Goal: Task Accomplishment & Management: Manage account settings

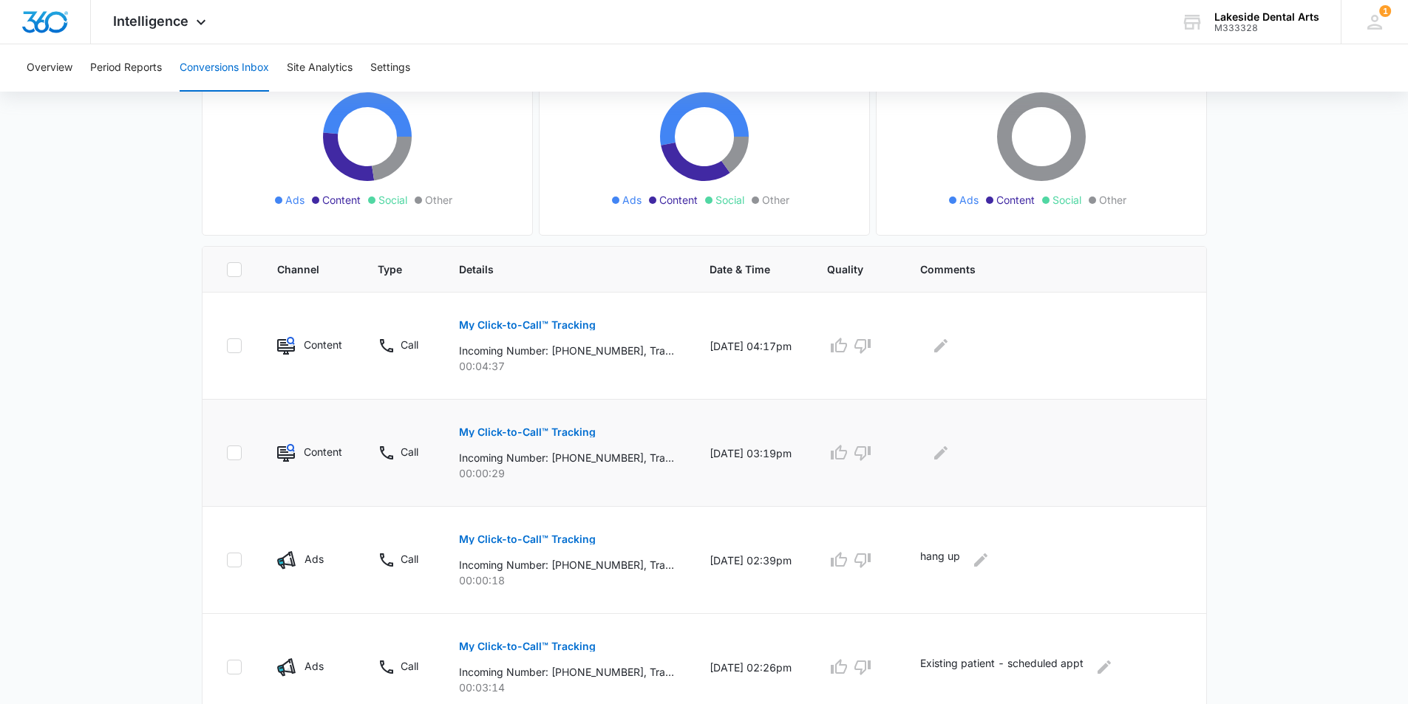
scroll to position [74, 0]
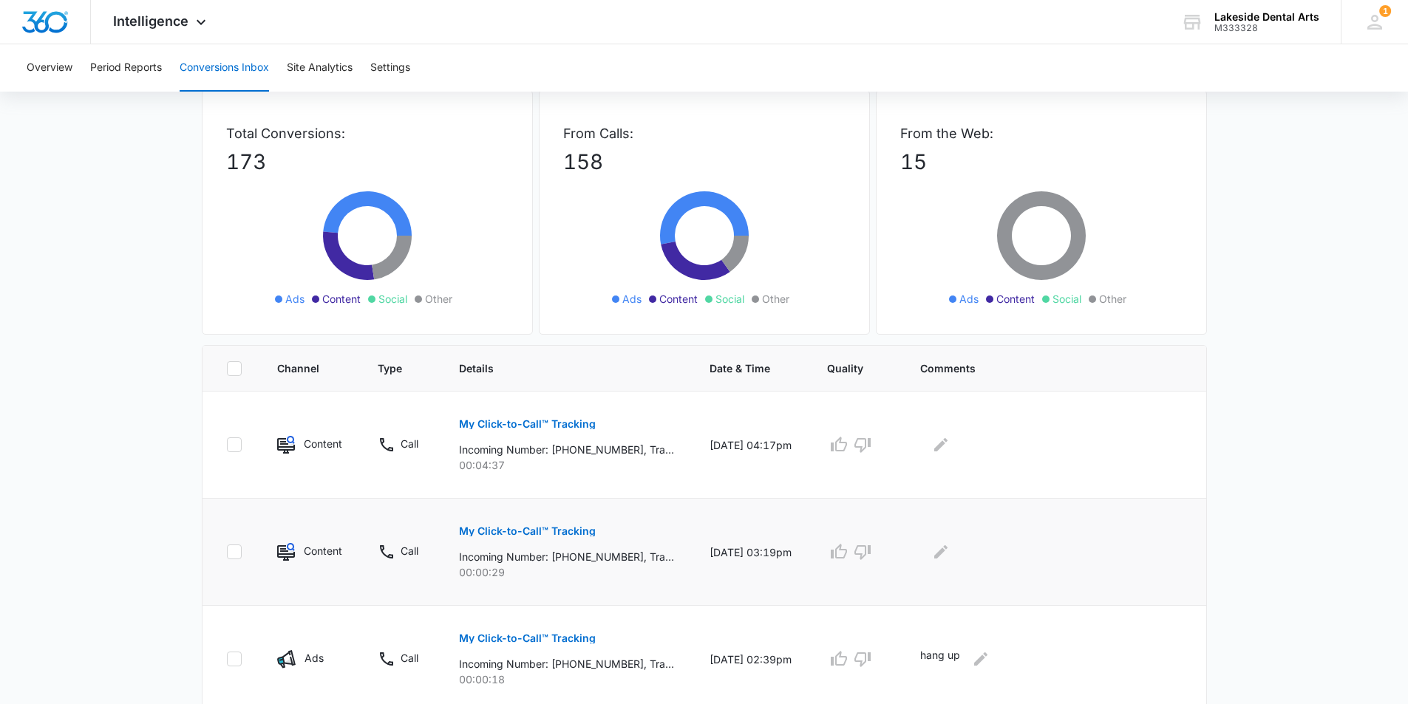
click at [566, 531] on p "My Click-to-Call™ Tracking" at bounding box center [527, 531] width 137 height 10
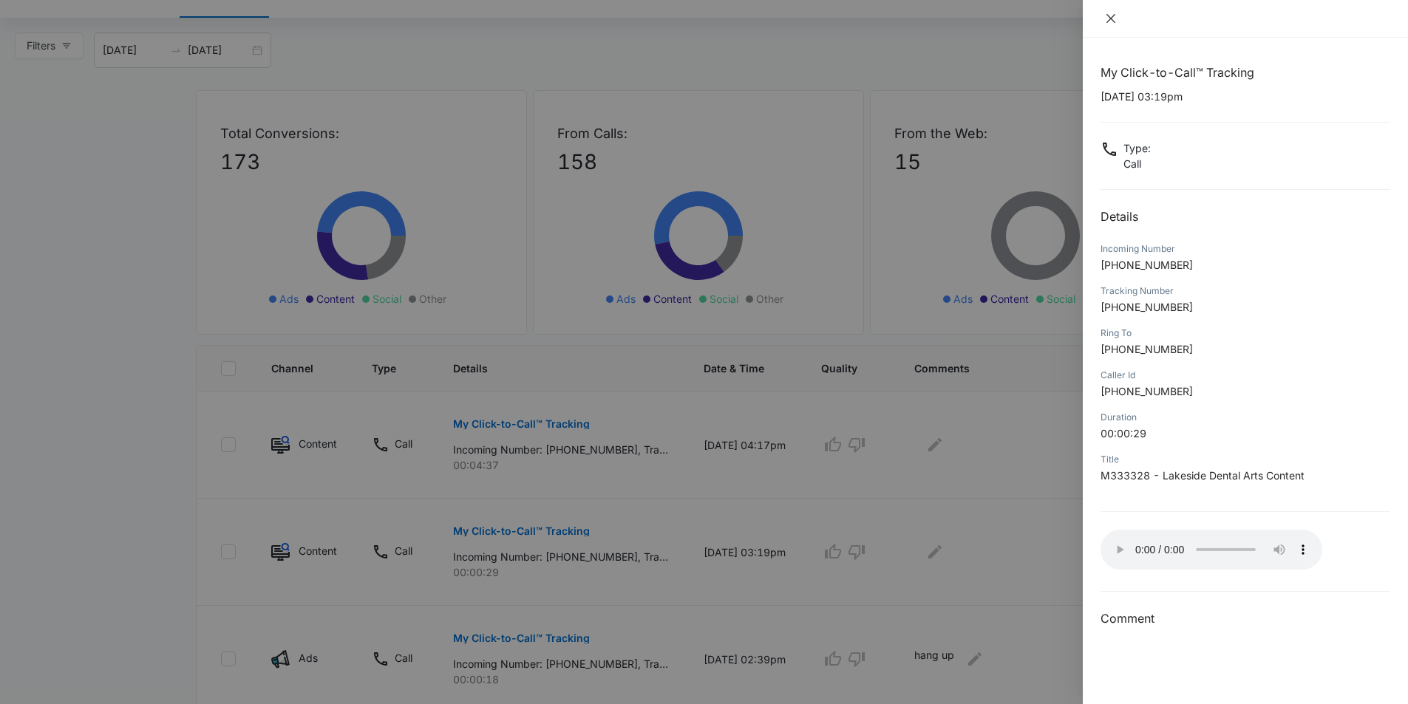
click at [1113, 14] on icon "close" at bounding box center [1111, 19] width 12 height 12
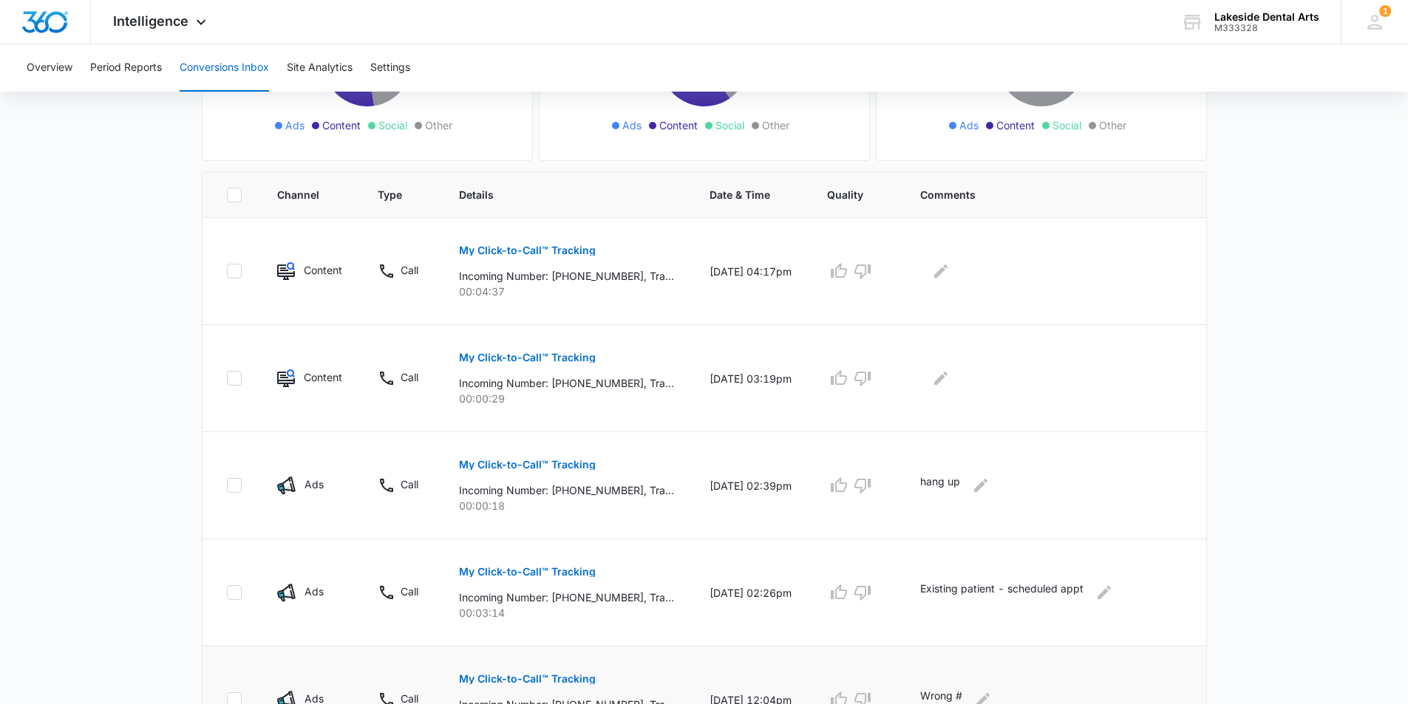
scroll to position [222, 0]
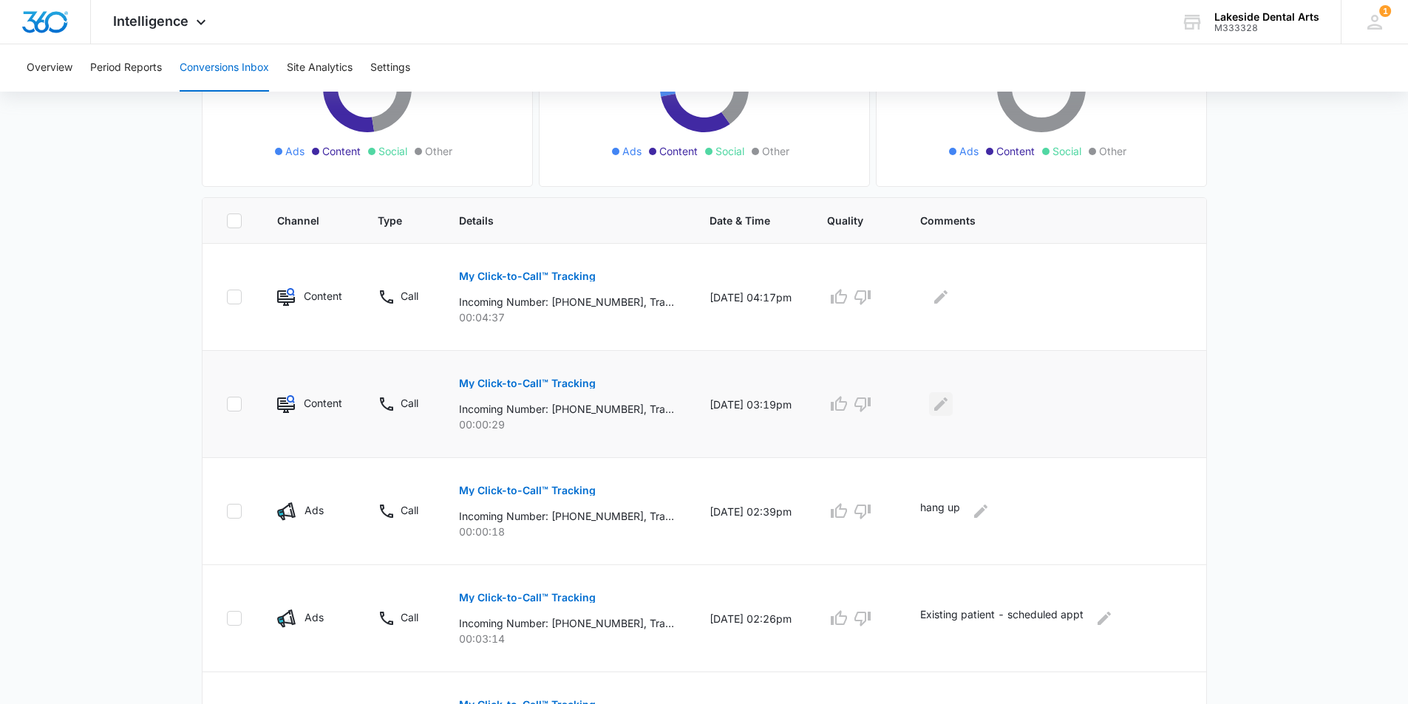
click at [950, 401] on icon "Edit Comments" at bounding box center [941, 404] width 18 height 18
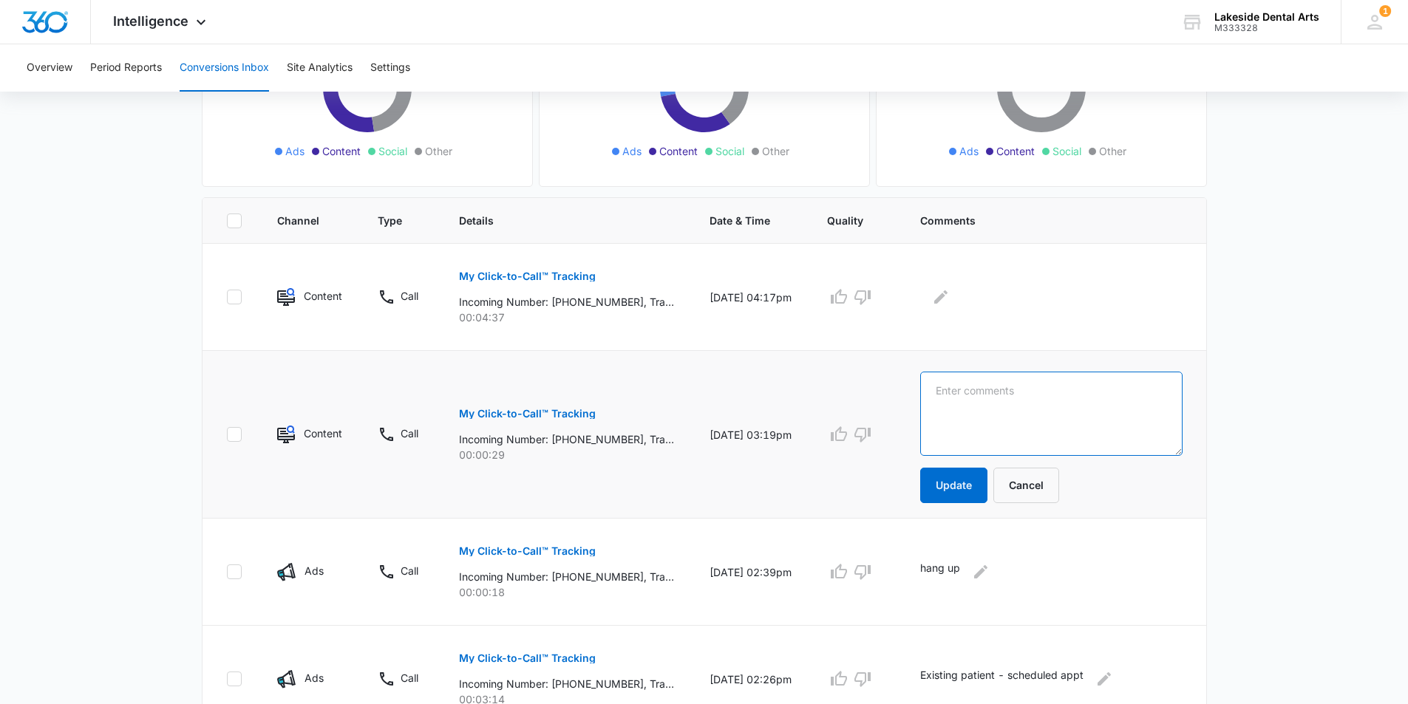
click at [991, 398] on textarea at bounding box center [1051, 414] width 262 height 84
type textarea "i"
click at [973, 395] on textarea "Medicad" at bounding box center [1051, 414] width 262 height 84
click at [968, 391] on textarea "Medicad" at bounding box center [1051, 414] width 262 height 84
type textarea "Medicaid question"
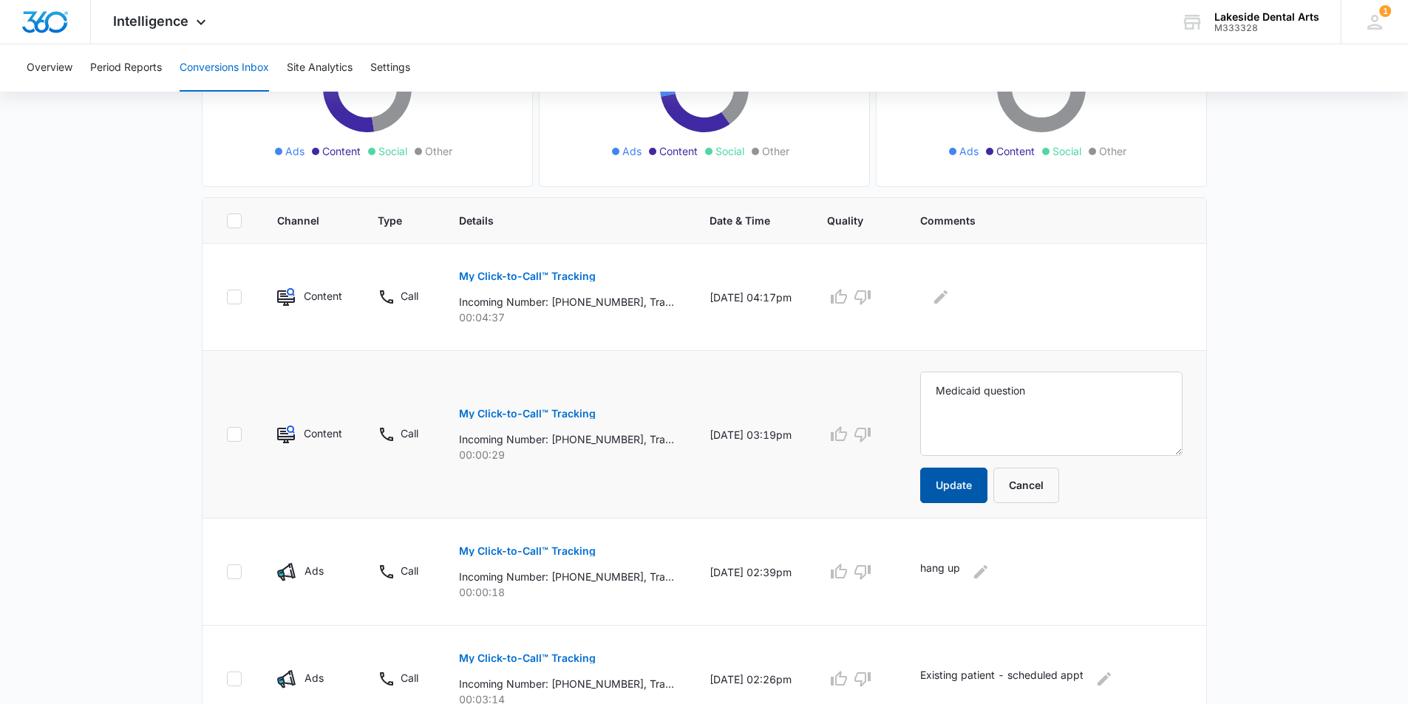
click at [976, 480] on button "Update" at bounding box center [953, 485] width 67 height 35
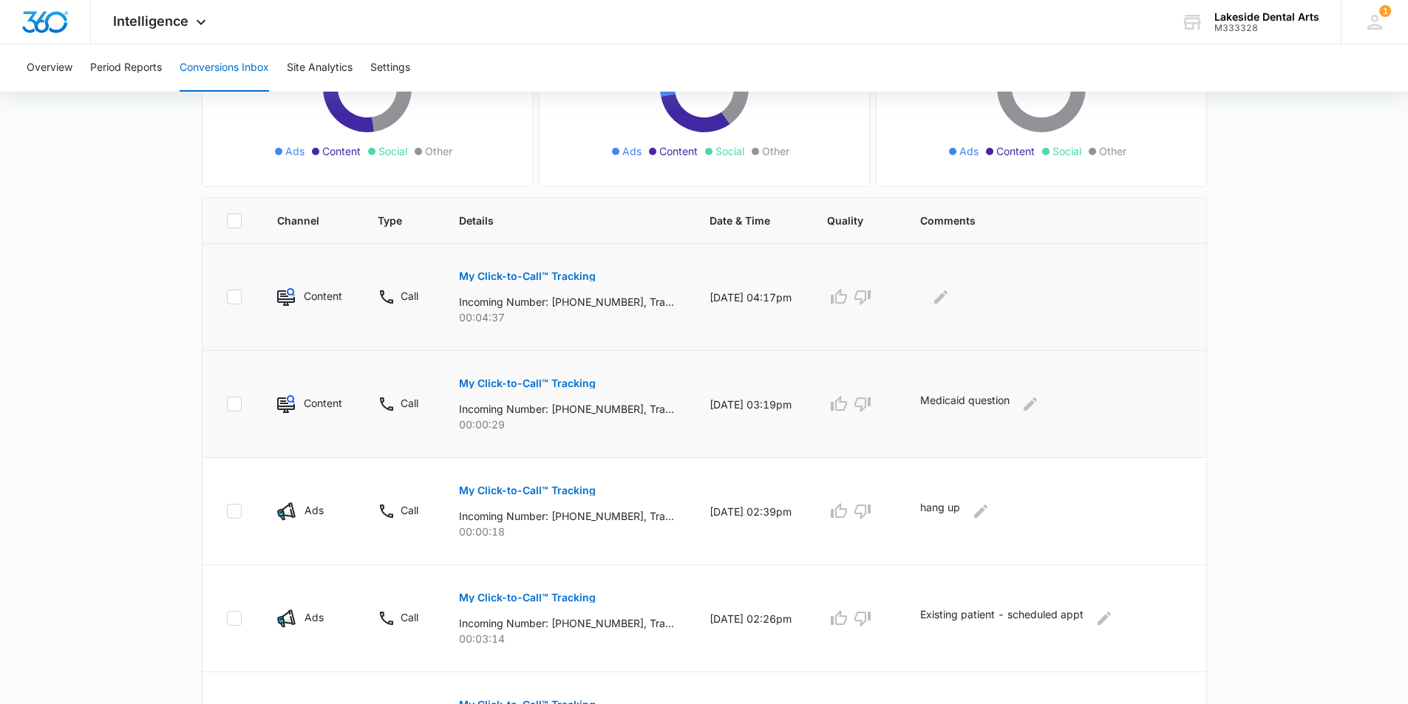
click at [552, 273] on p "My Click-to-Call™ Tracking" at bounding box center [527, 276] width 137 height 10
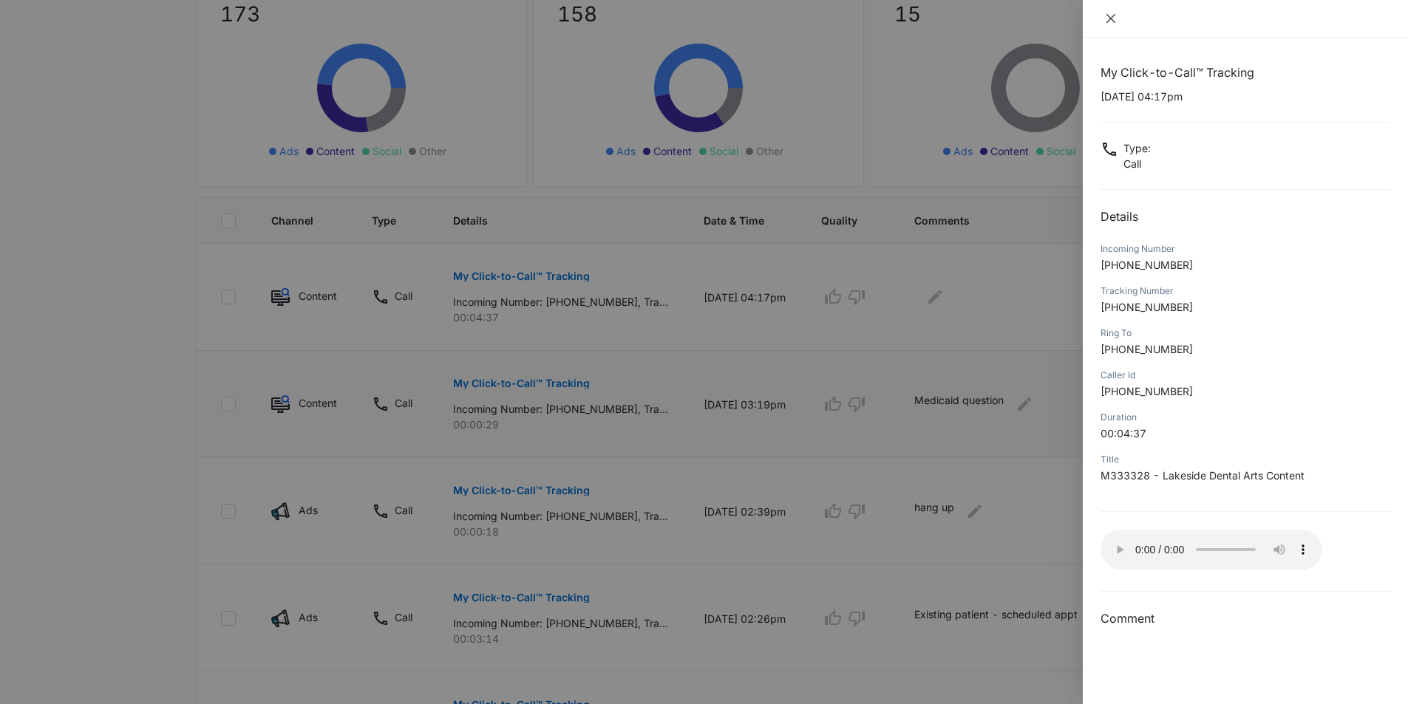
click at [1104, 13] on button "Close" at bounding box center [1110, 18] width 21 height 13
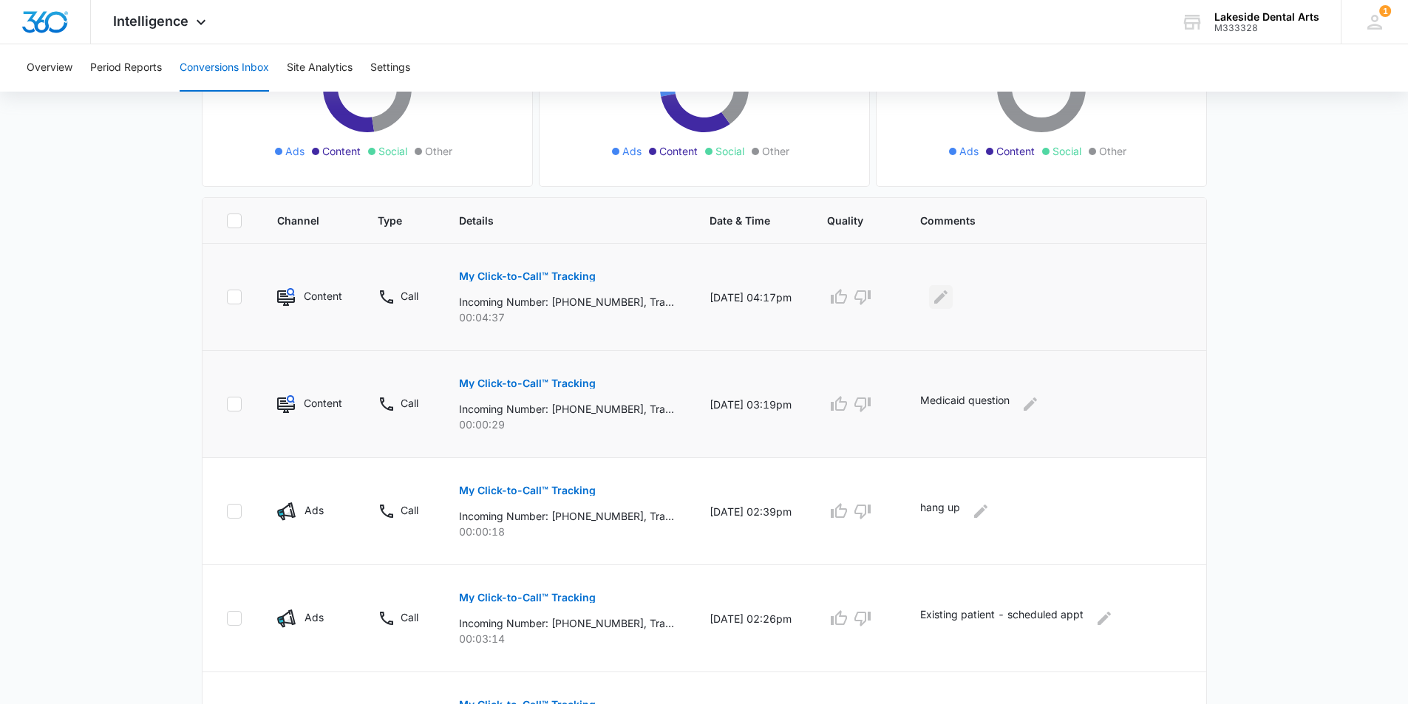
click at [947, 298] on icon "Edit Comments" at bounding box center [940, 296] width 13 height 13
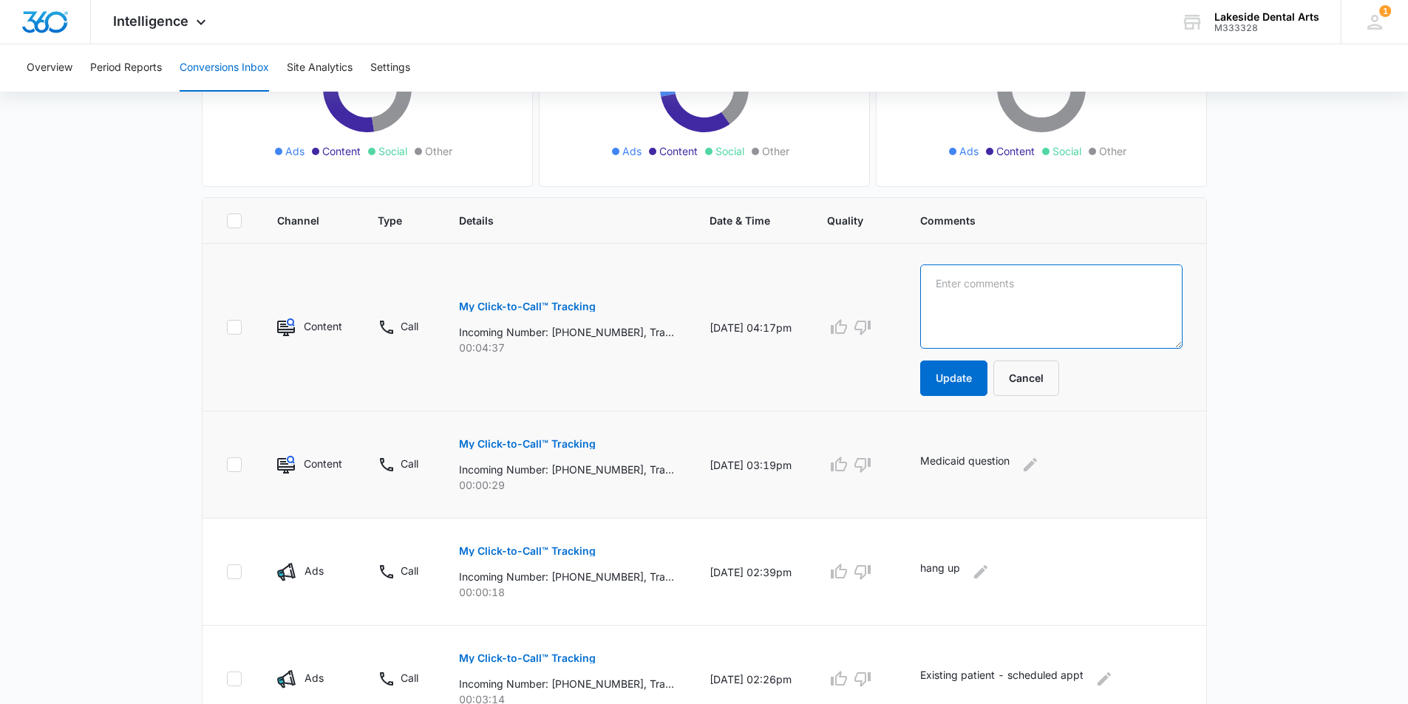
click at [961, 283] on textarea at bounding box center [1051, 307] width 262 height 84
click at [1114, 287] on textarea "Existing patient appt with [PERSON_NAME]" at bounding box center [1051, 307] width 262 height 84
type textarea "Existing patient appt with [PERSON_NAME]"
click at [979, 383] on button "Update" at bounding box center [953, 378] width 67 height 35
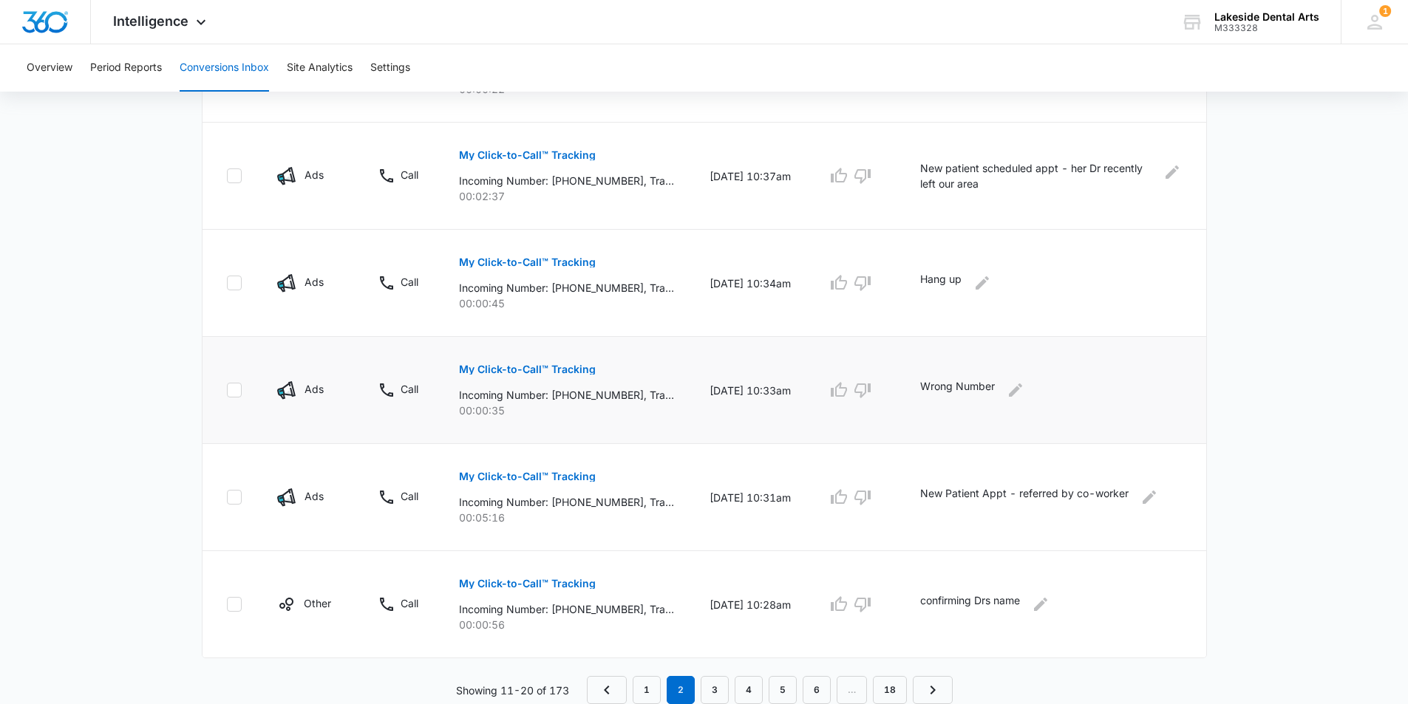
scroll to position [879, 0]
drag, startPoint x: 645, startPoint y: 690, endPoint x: 666, endPoint y: 681, distance: 22.2
click at [646, 690] on link "1" at bounding box center [647, 690] width 28 height 28
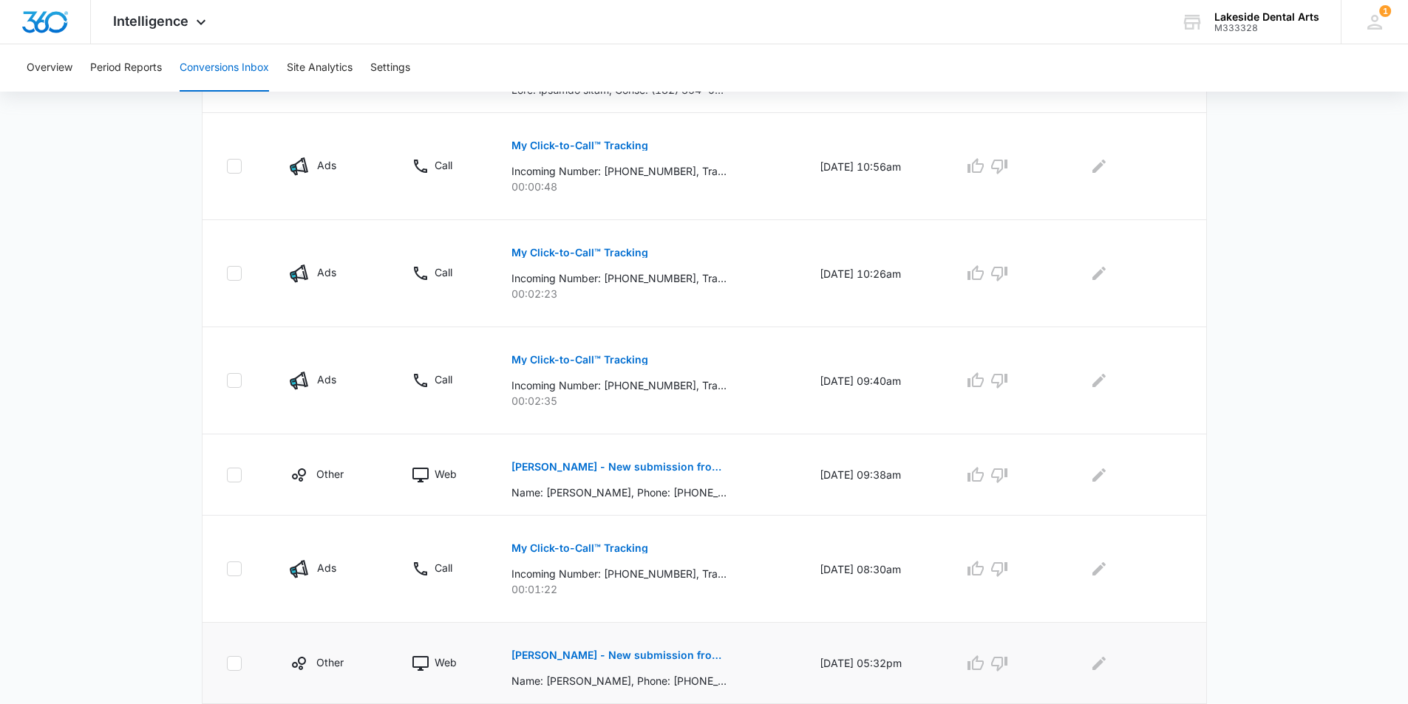
scroll to position [801, 0]
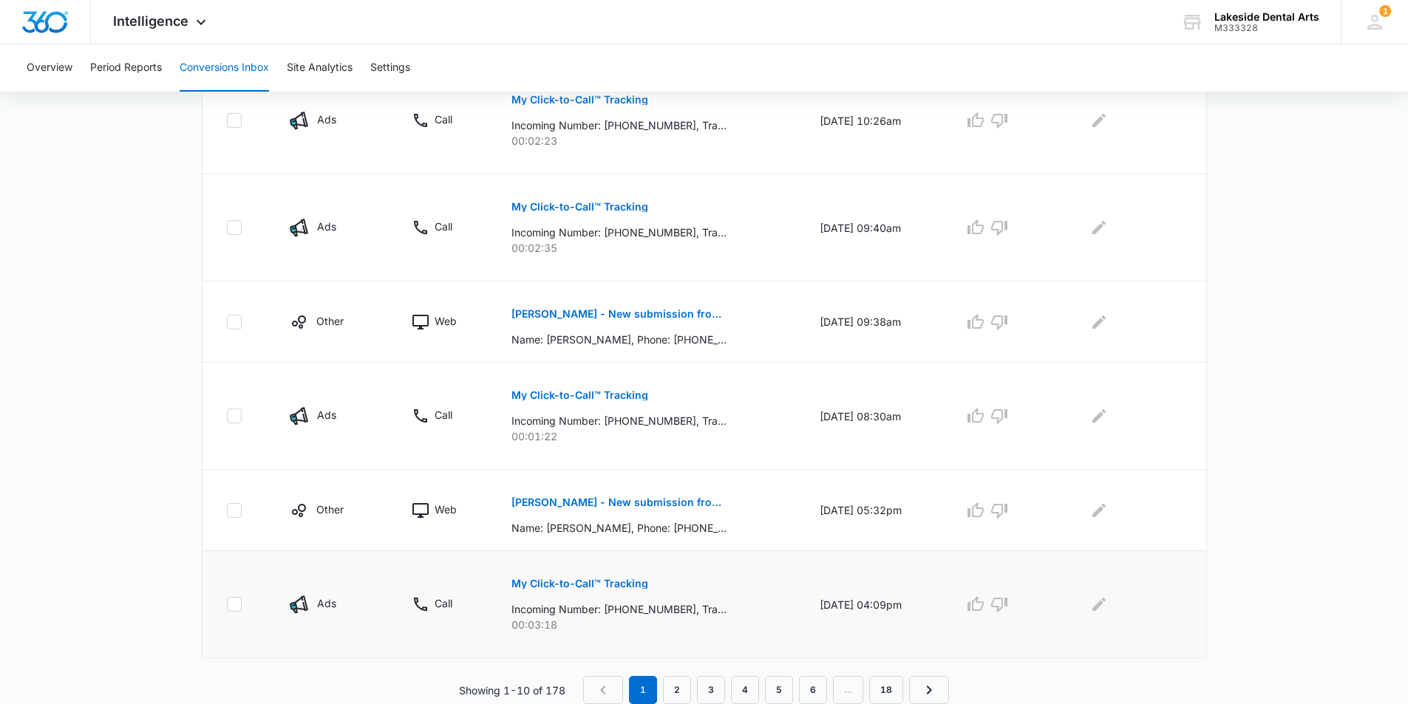
click at [605, 582] on p "My Click-to-Call™ Tracking" at bounding box center [579, 584] width 137 height 10
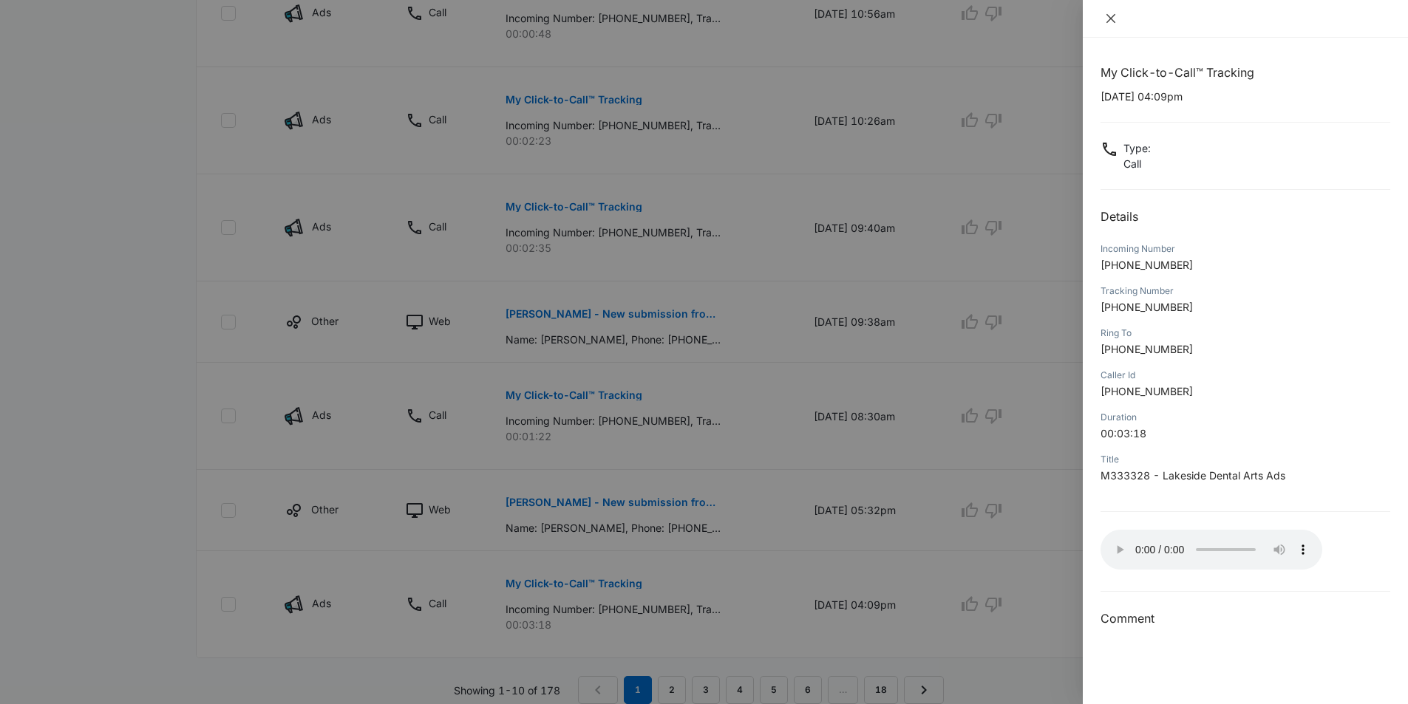
drag, startPoint x: 1109, startPoint y: 16, endPoint x: 1104, endPoint y: 52, distance: 36.5
click at [1109, 18] on icon "close" at bounding box center [1111, 19] width 12 height 12
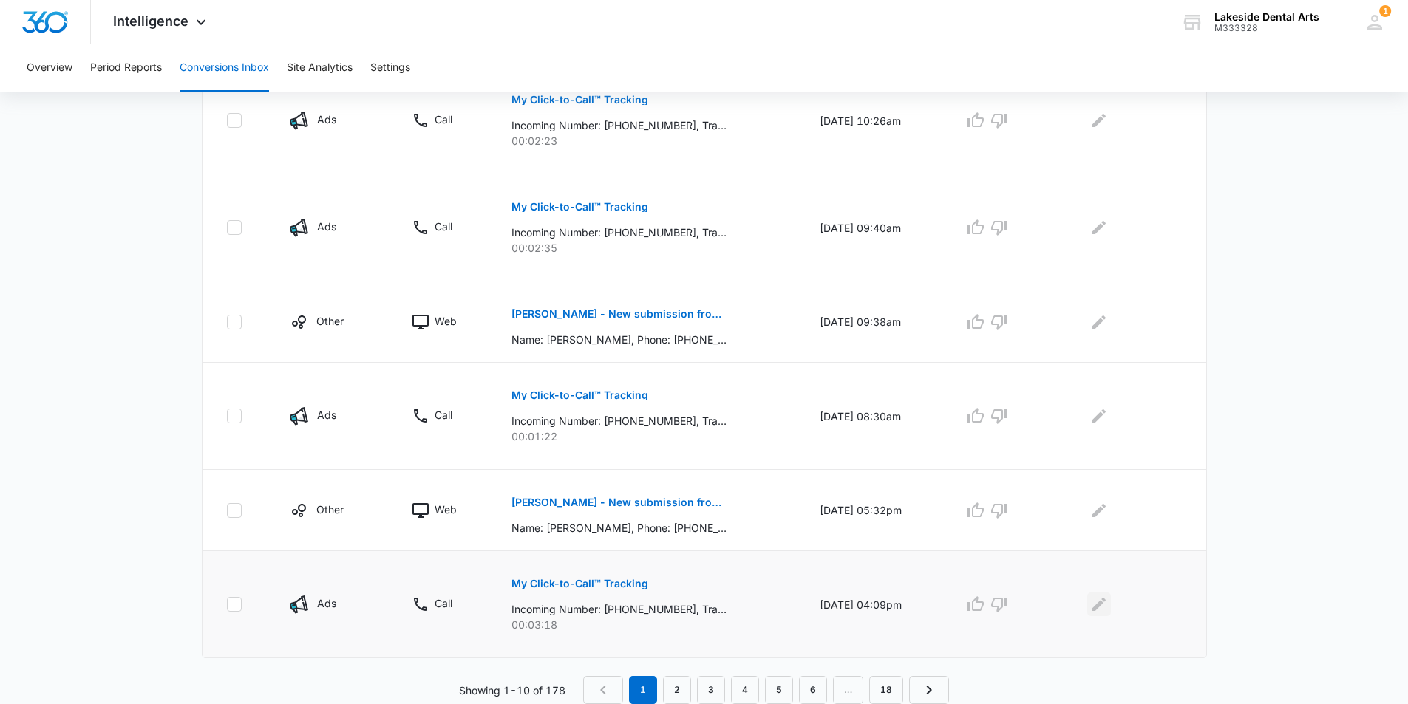
click at [1107, 600] on icon "Edit Comments" at bounding box center [1099, 605] width 18 height 18
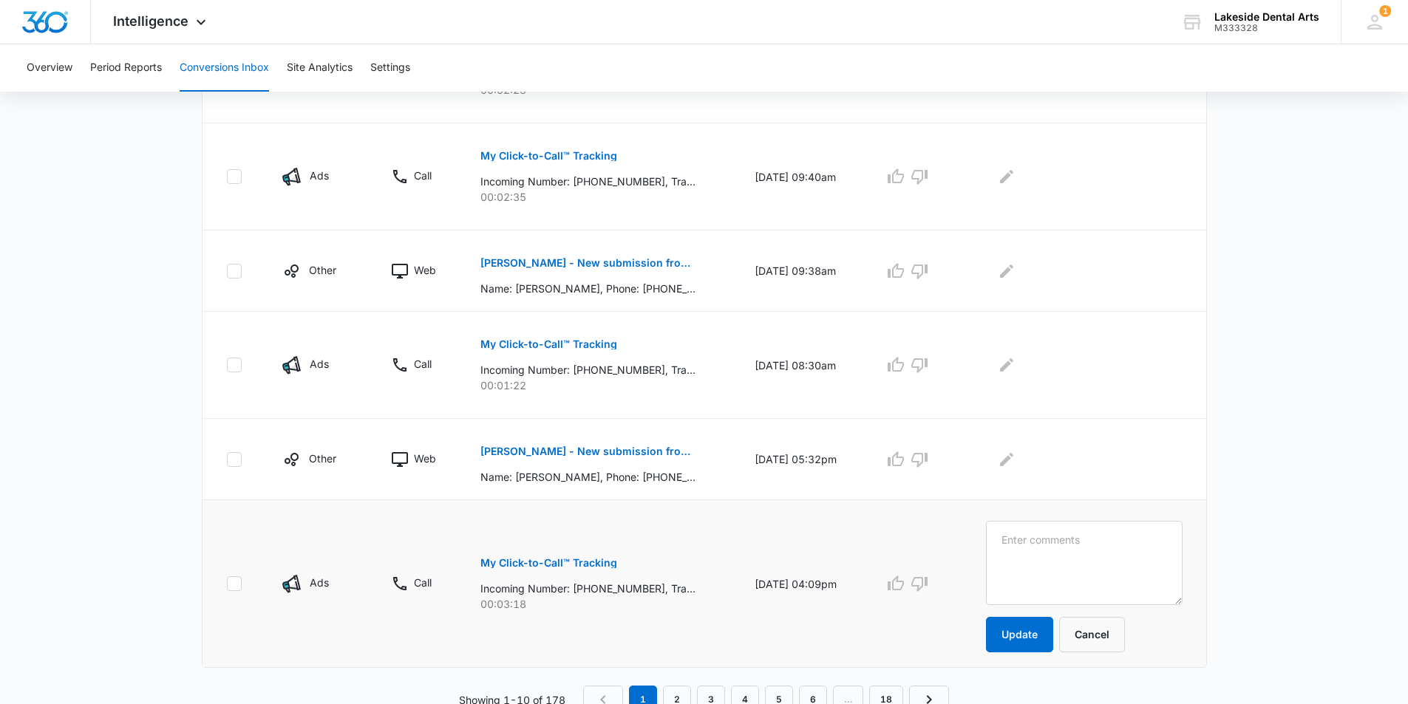
scroll to position [862, 0]
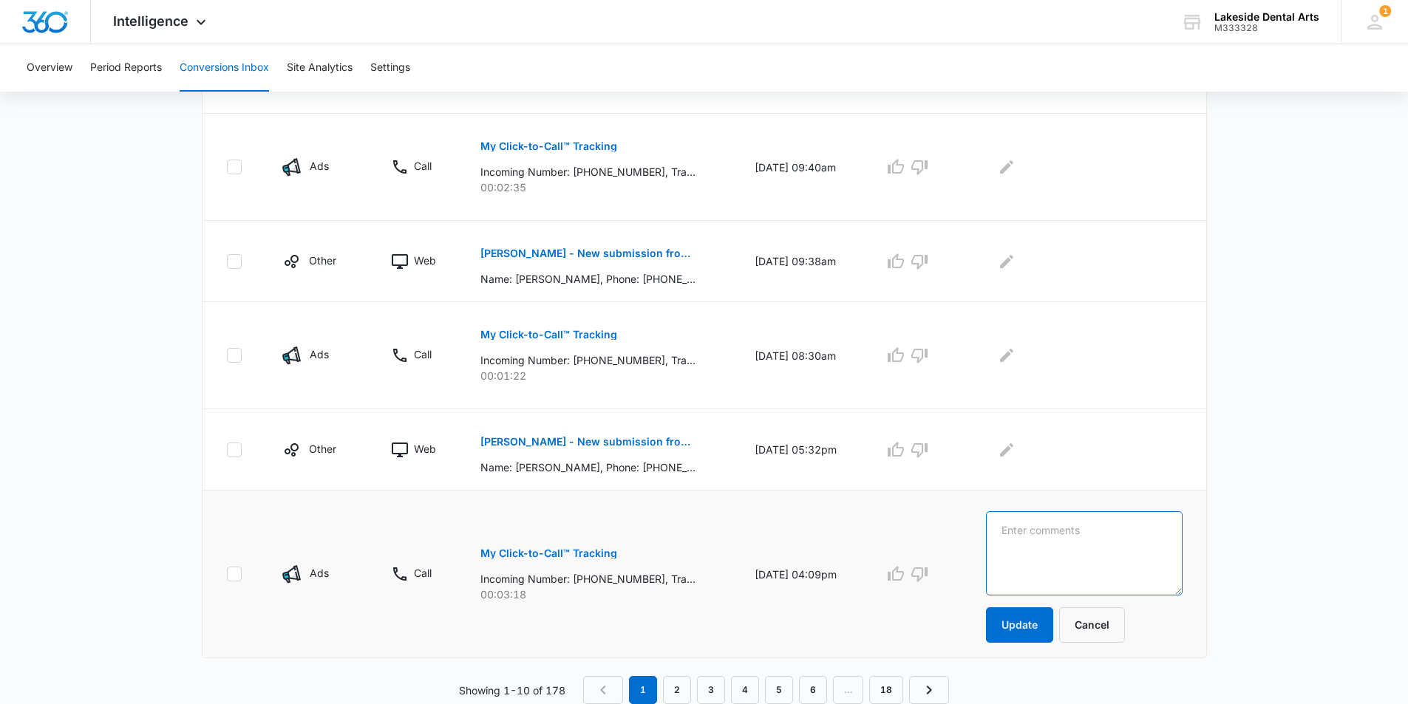
click at [1029, 529] on textarea at bounding box center [1084, 553] width 196 height 84
type textarea "existing patient verifying insurance co pay"
click at [1041, 629] on button "Update" at bounding box center [1019, 624] width 67 height 35
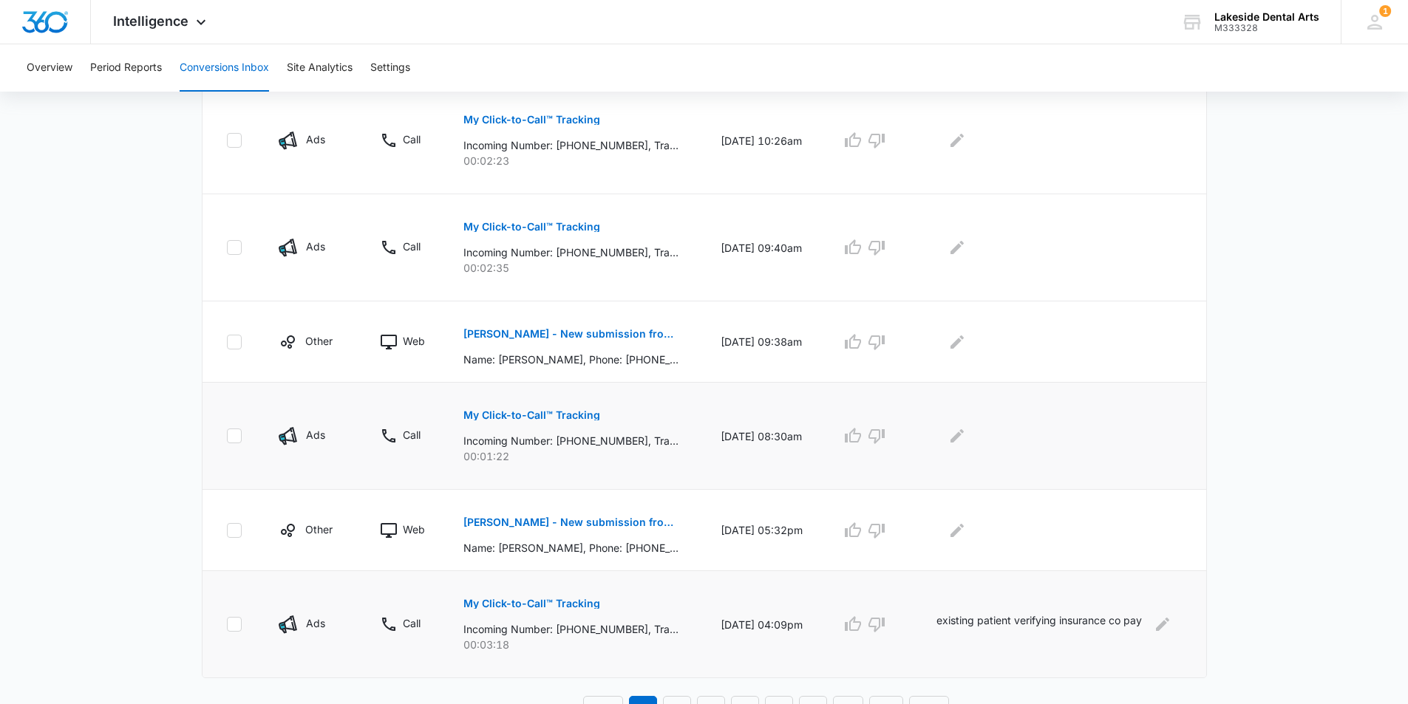
scroll to position [788, 0]
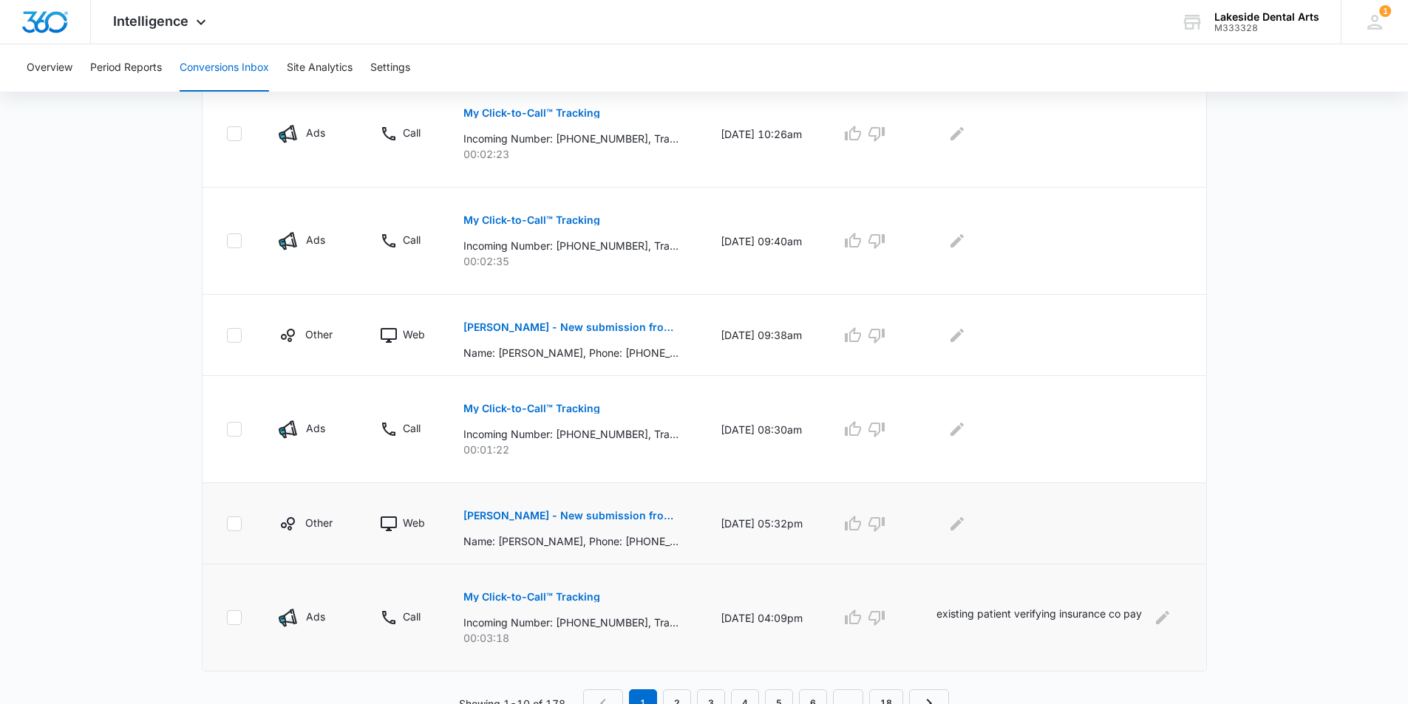
click at [552, 513] on p "[PERSON_NAME] - New submission from Medical Request Appointment Form" at bounding box center [570, 516] width 215 height 10
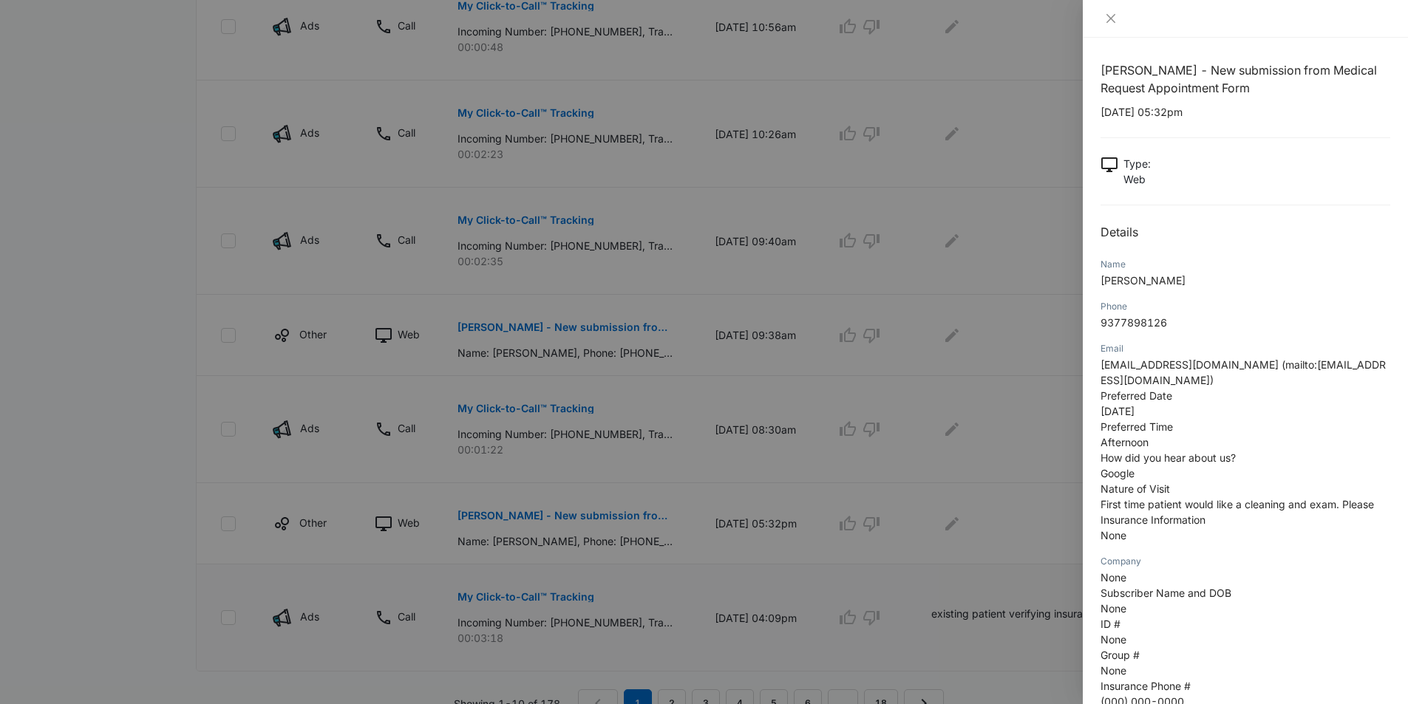
scroll to position [0, 0]
click at [1105, 16] on icon "close" at bounding box center [1111, 19] width 12 height 12
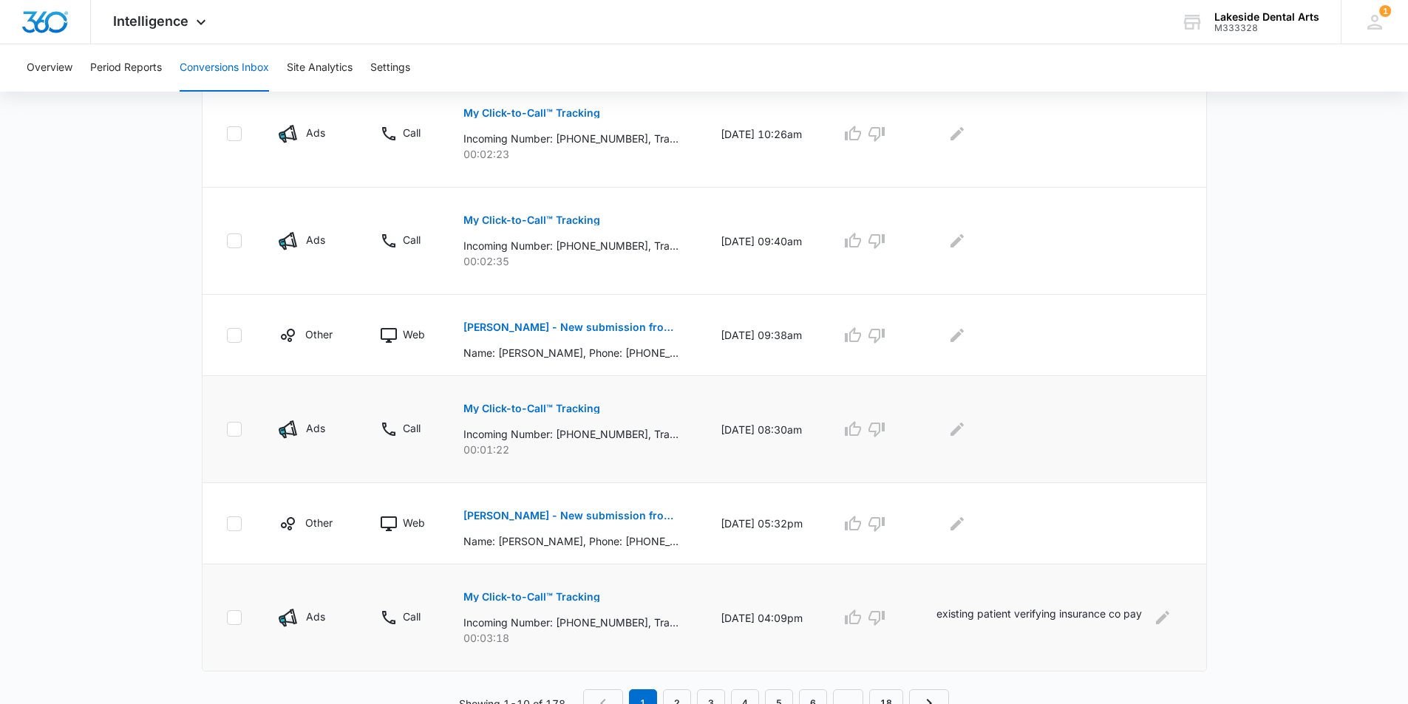
click at [579, 408] on p "My Click-to-Call™ Tracking" at bounding box center [531, 409] width 137 height 10
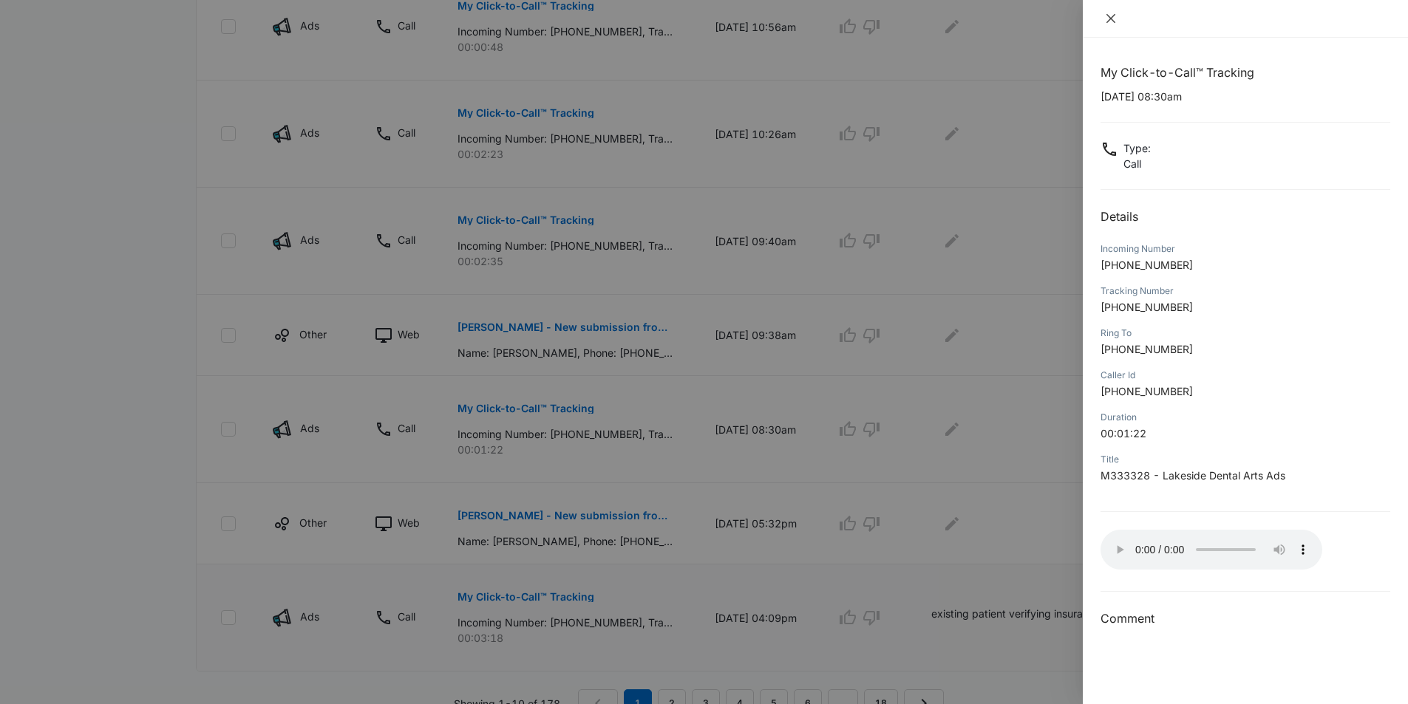
click at [1109, 18] on icon "close" at bounding box center [1111, 19] width 12 height 12
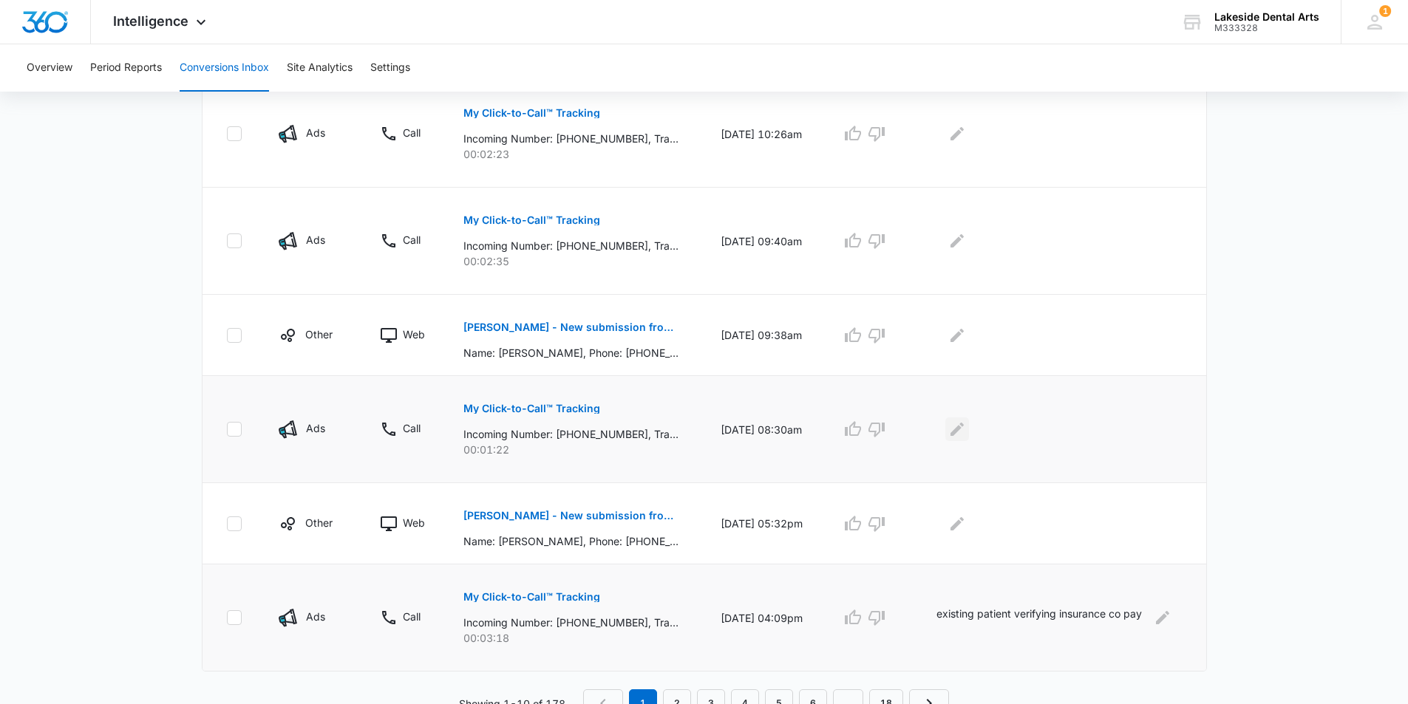
click at [966, 432] on icon "Edit Comments" at bounding box center [957, 430] width 18 height 18
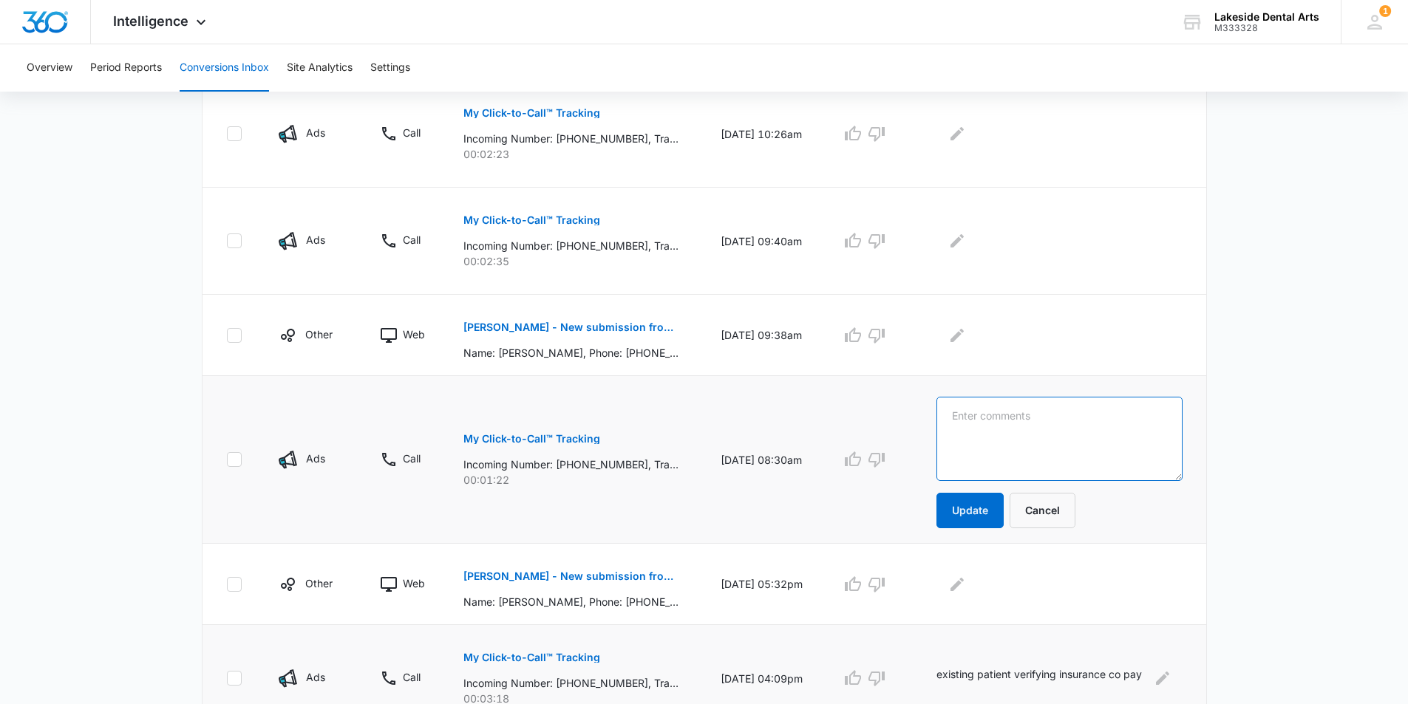
click at [977, 414] on textarea at bounding box center [1058, 439] width 245 height 84
type textarea "Existing patient schedule appt"
click at [975, 512] on button "Update" at bounding box center [969, 510] width 67 height 35
click at [622, 323] on p "[PERSON_NAME] - New submission from Medical Request Appointment Form" at bounding box center [570, 327] width 215 height 10
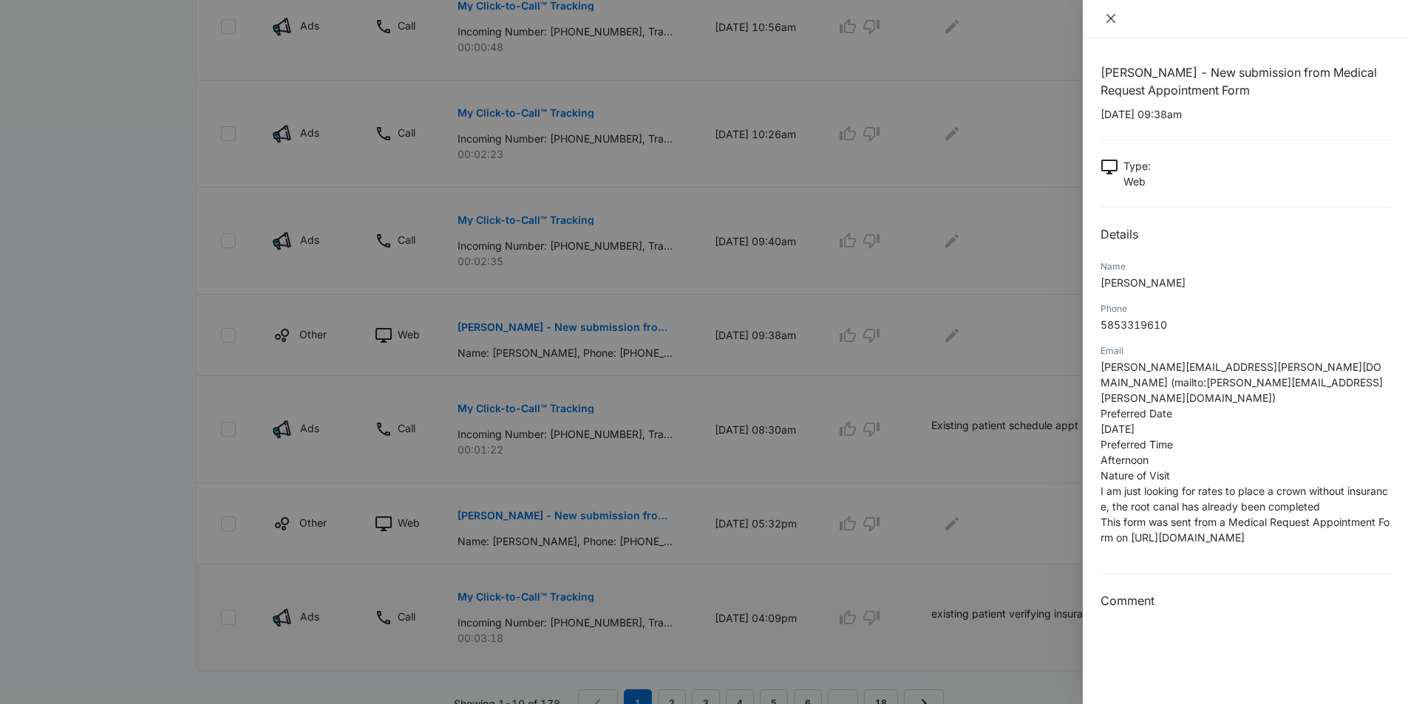
drag, startPoint x: 1112, startPoint y: 18, endPoint x: 1101, endPoint y: 9, distance: 14.2
click at [1111, 18] on icon "close" at bounding box center [1110, 18] width 9 height 9
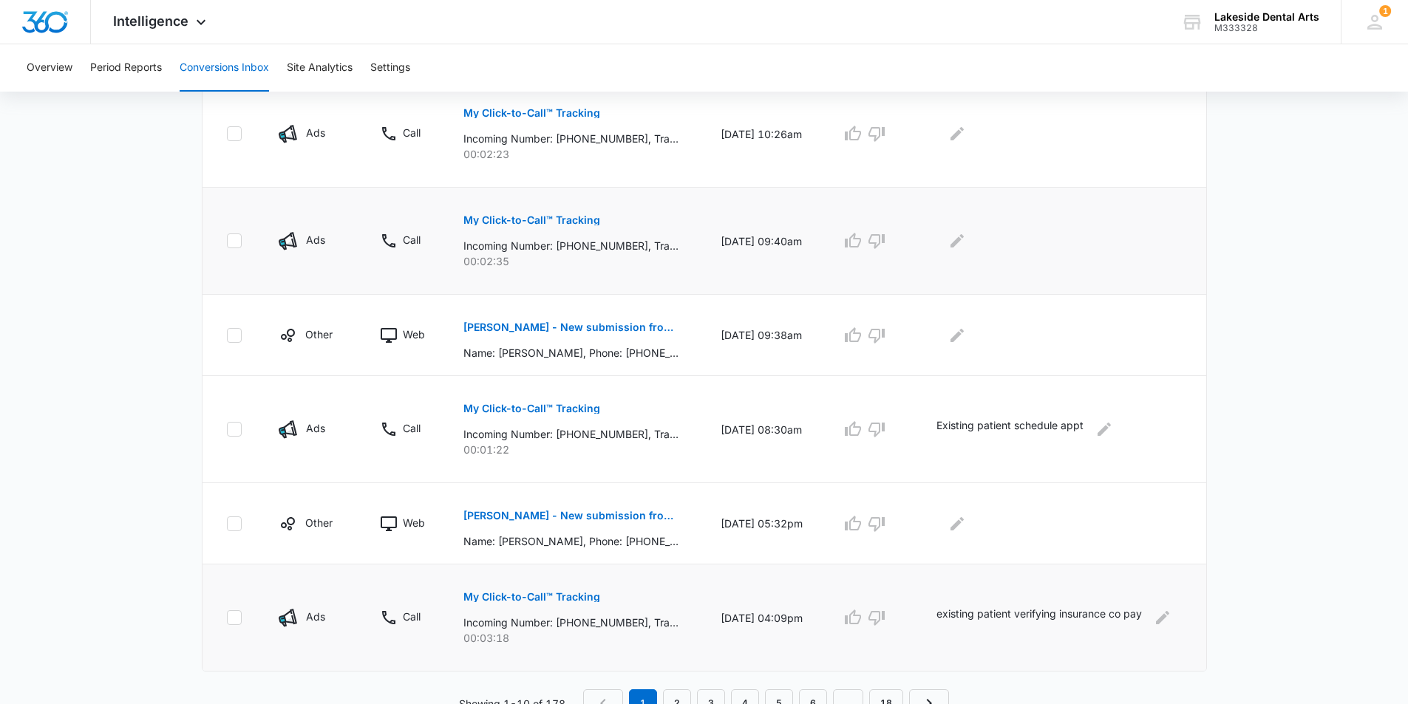
click at [525, 216] on p "My Click-to-Call™ Tracking" at bounding box center [531, 220] width 137 height 10
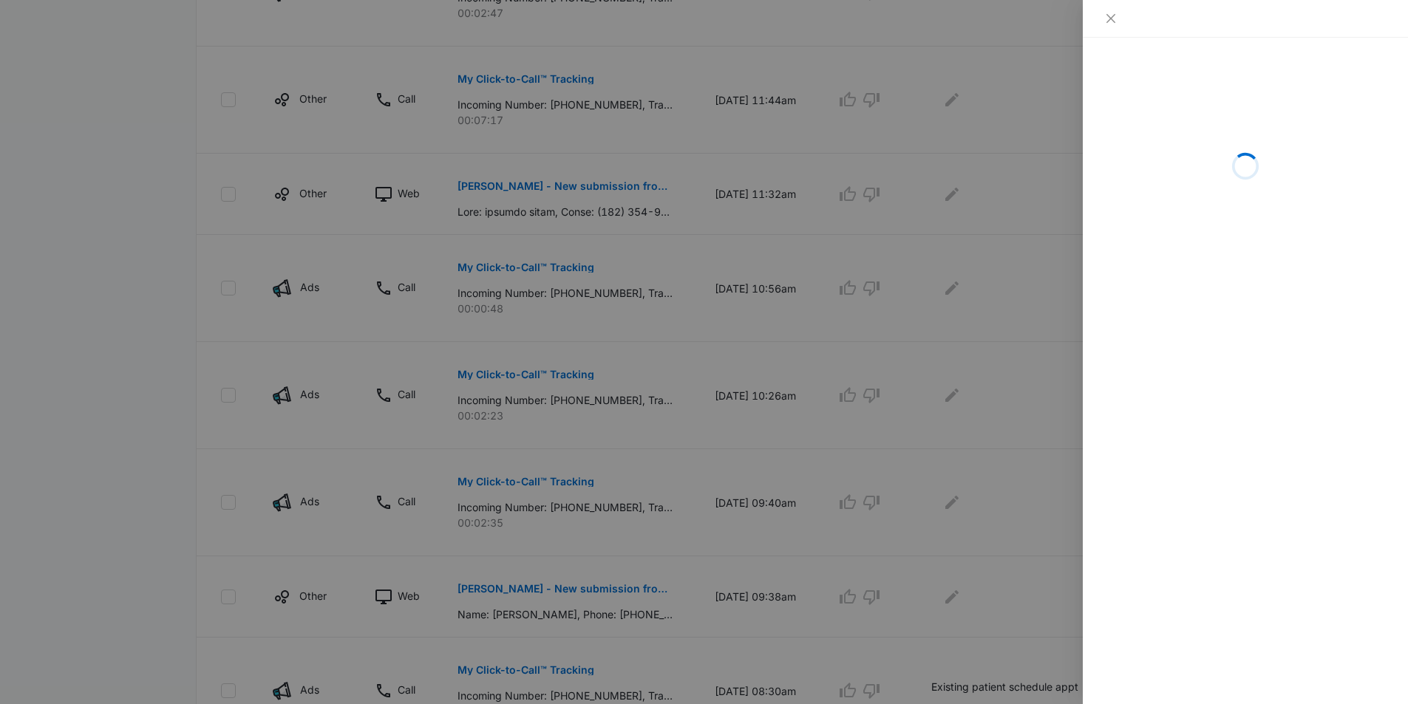
scroll to position [566, 0]
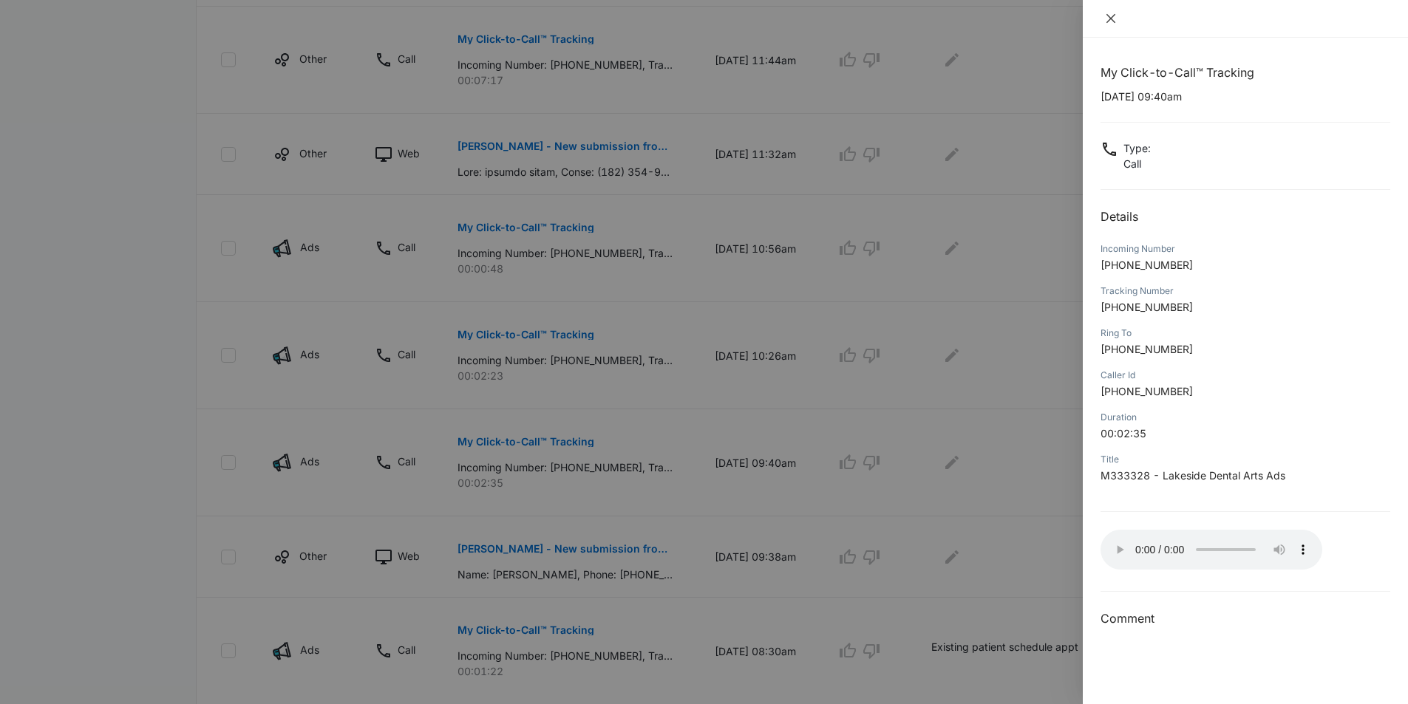
click at [1112, 19] on icon "close" at bounding box center [1110, 18] width 9 height 9
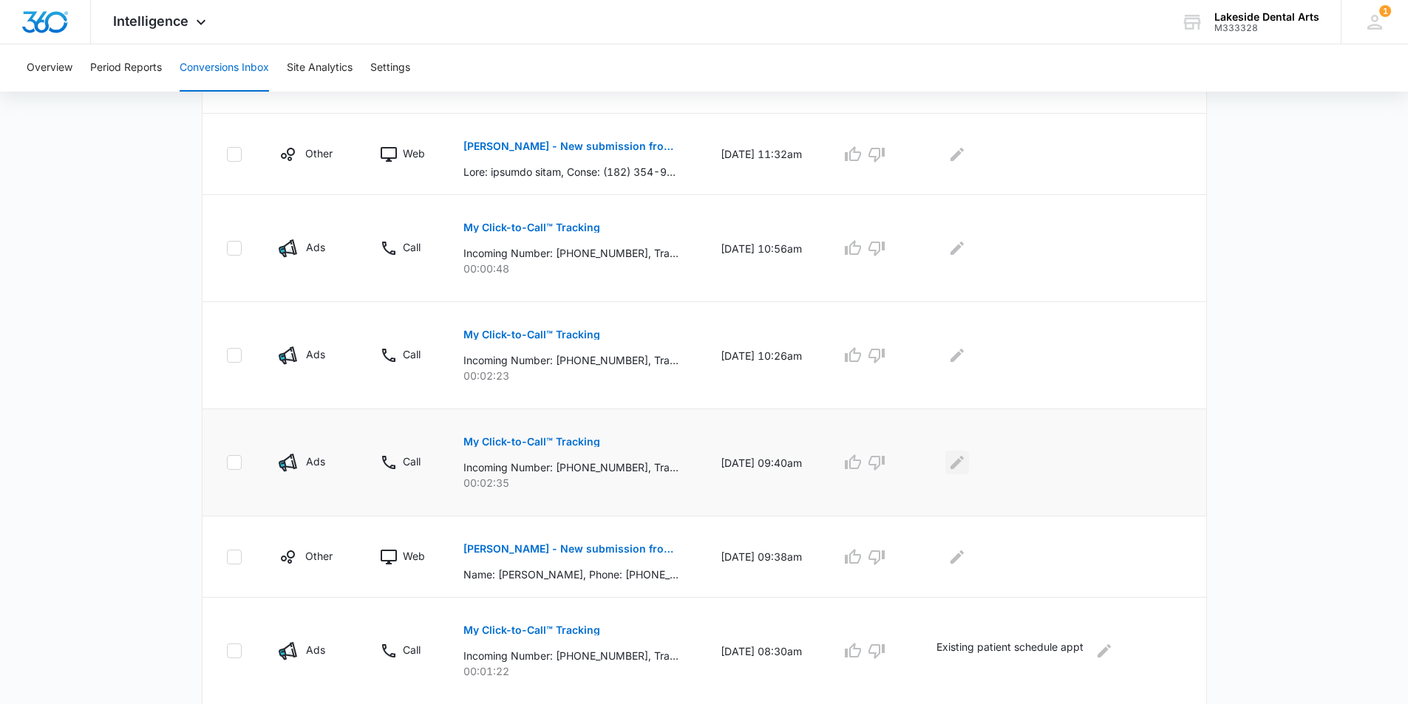
click at [966, 460] on icon "Edit Comments" at bounding box center [957, 463] width 18 height 18
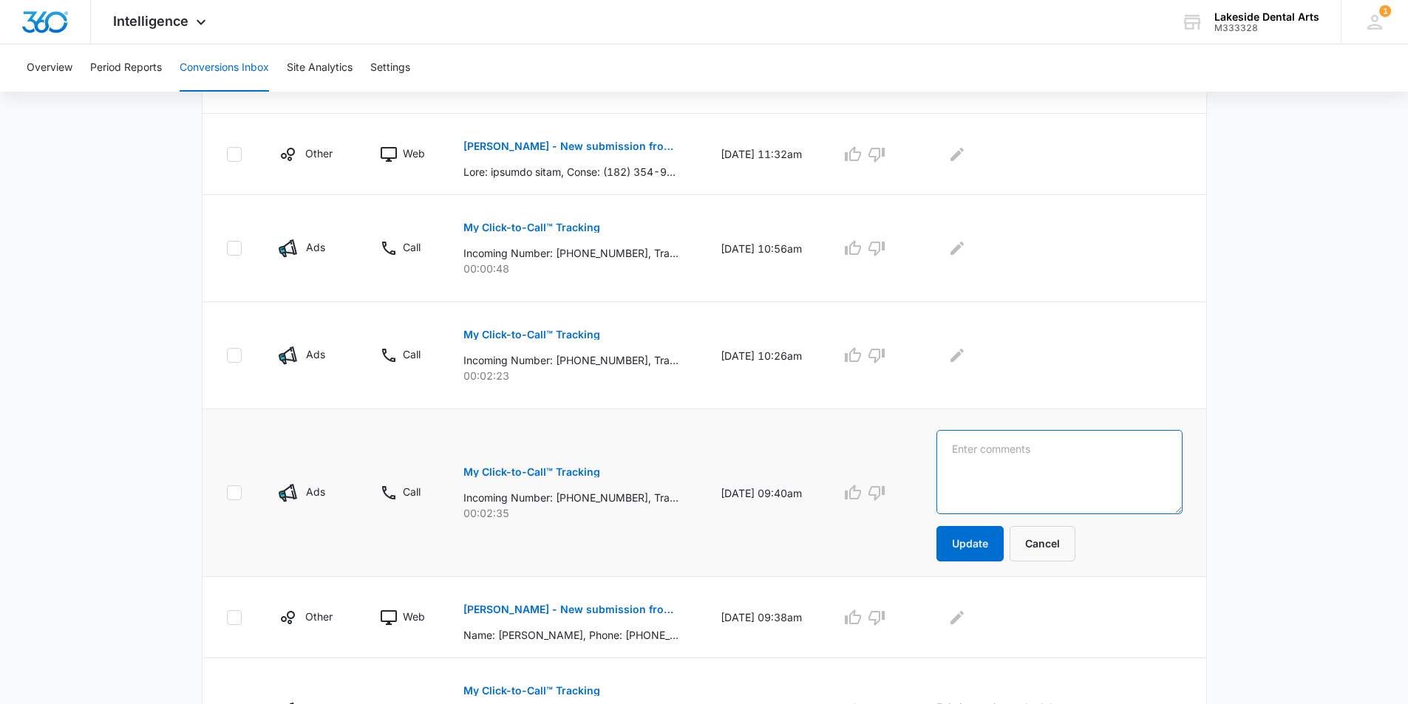
click at [976, 446] on textarea at bounding box center [1058, 472] width 245 height 84
type textarea "new patient emergency appt scheduled"
drag, startPoint x: 981, startPoint y: 540, endPoint x: 935, endPoint y: 507, distance: 56.6
click at [980, 541] on button "Update" at bounding box center [969, 543] width 67 height 35
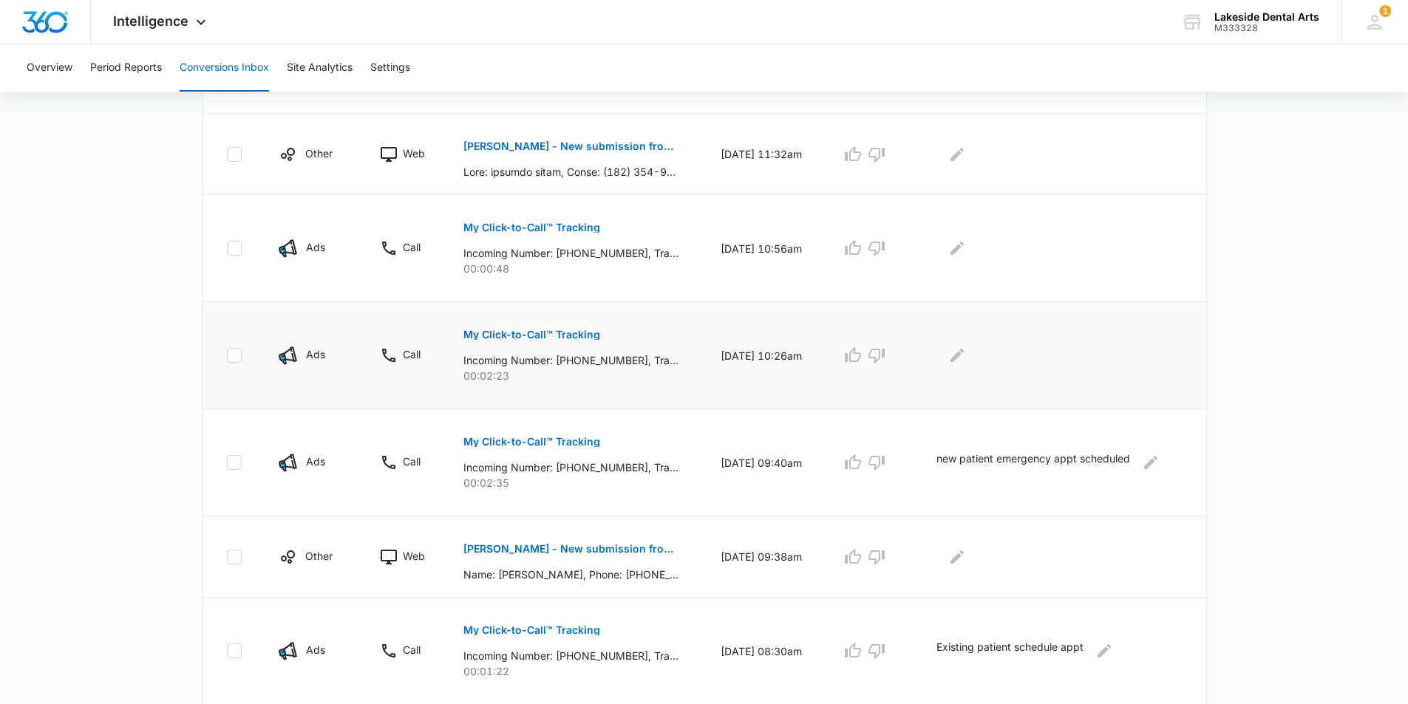
click at [516, 332] on p "My Click-to-Call™ Tracking" at bounding box center [531, 335] width 137 height 10
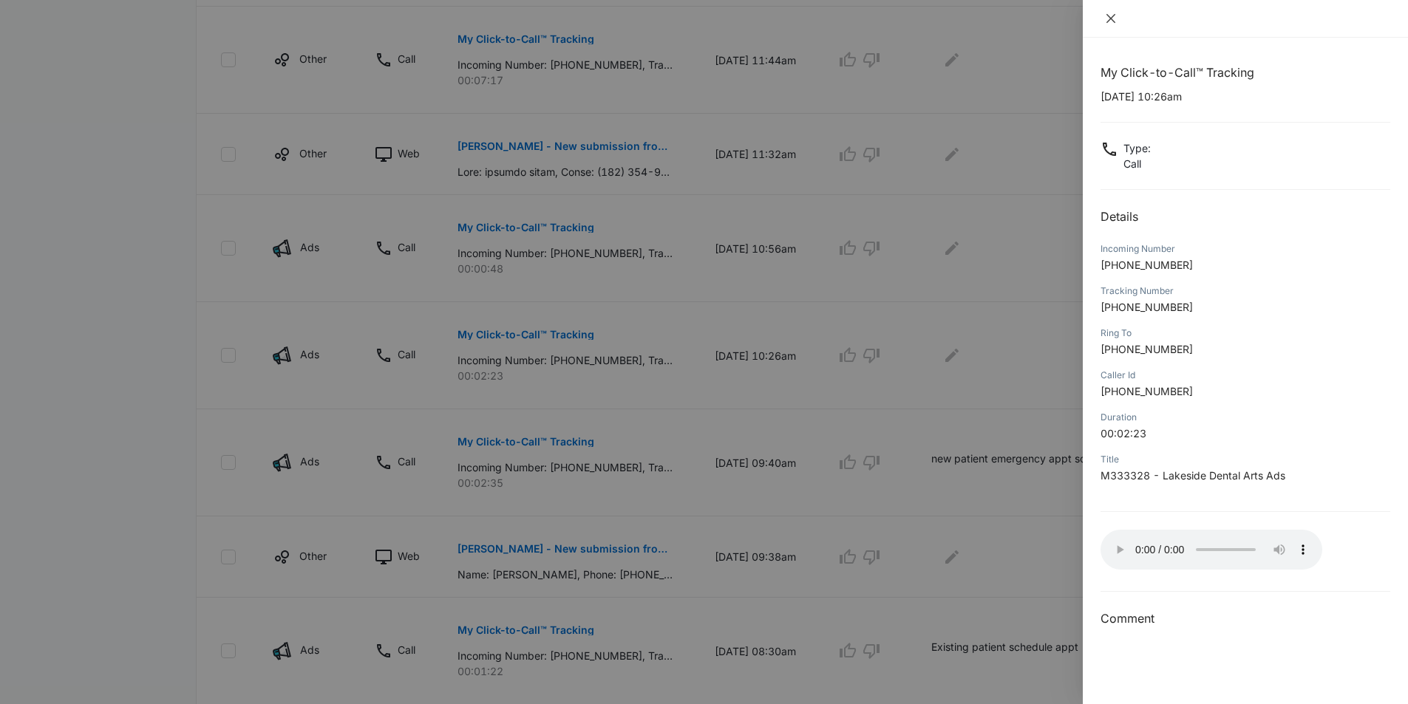
click at [1114, 21] on icon "close" at bounding box center [1110, 18] width 9 height 9
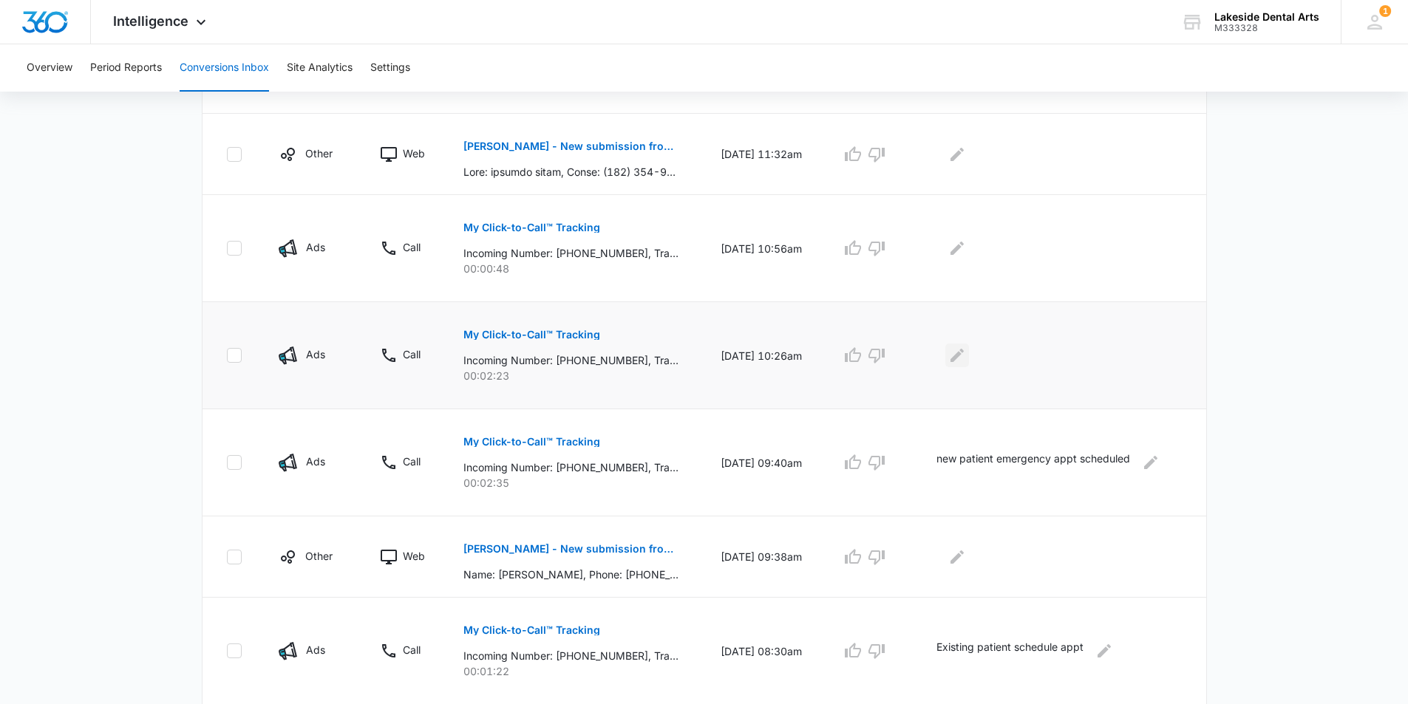
click at [966, 358] on icon "Edit Comments" at bounding box center [957, 356] width 18 height 18
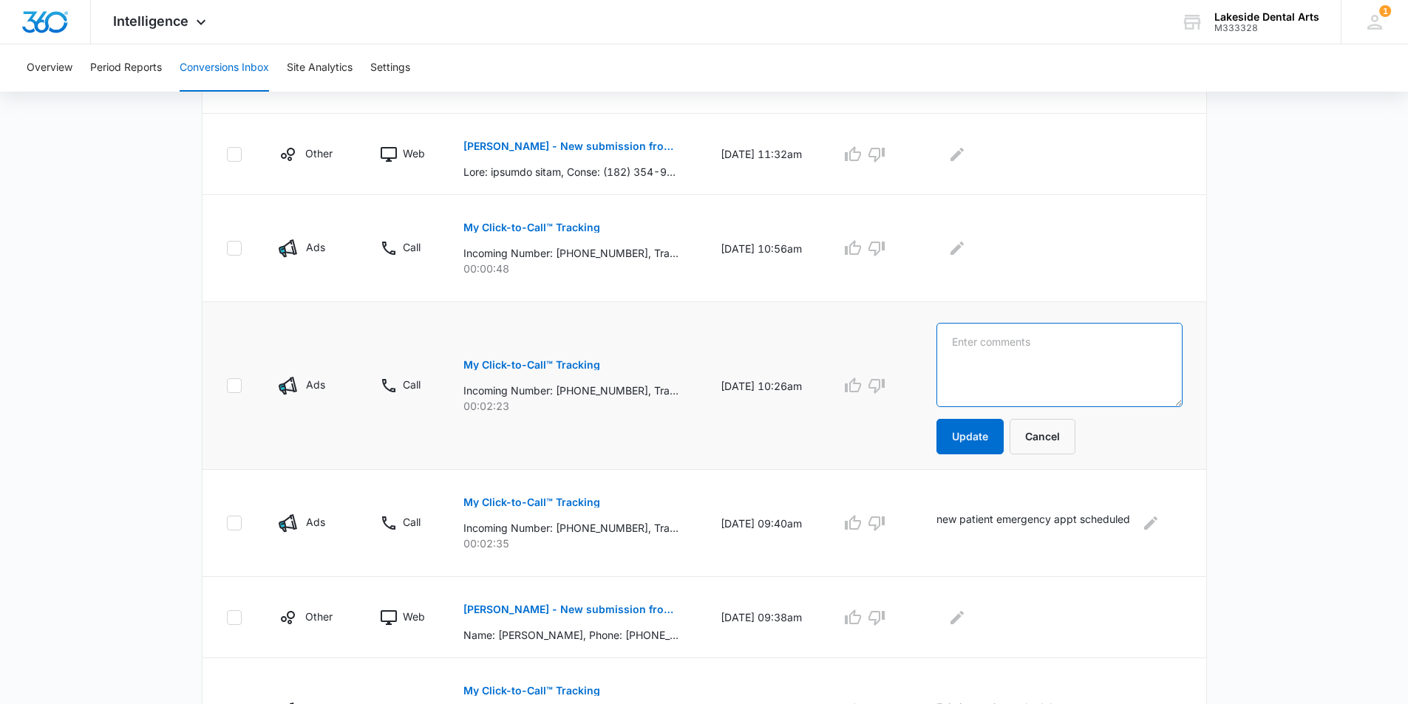
click at [964, 341] on textarea at bounding box center [1058, 365] width 245 height 84
type textarea "reschedule appt"
click at [966, 435] on button "Update" at bounding box center [969, 436] width 67 height 35
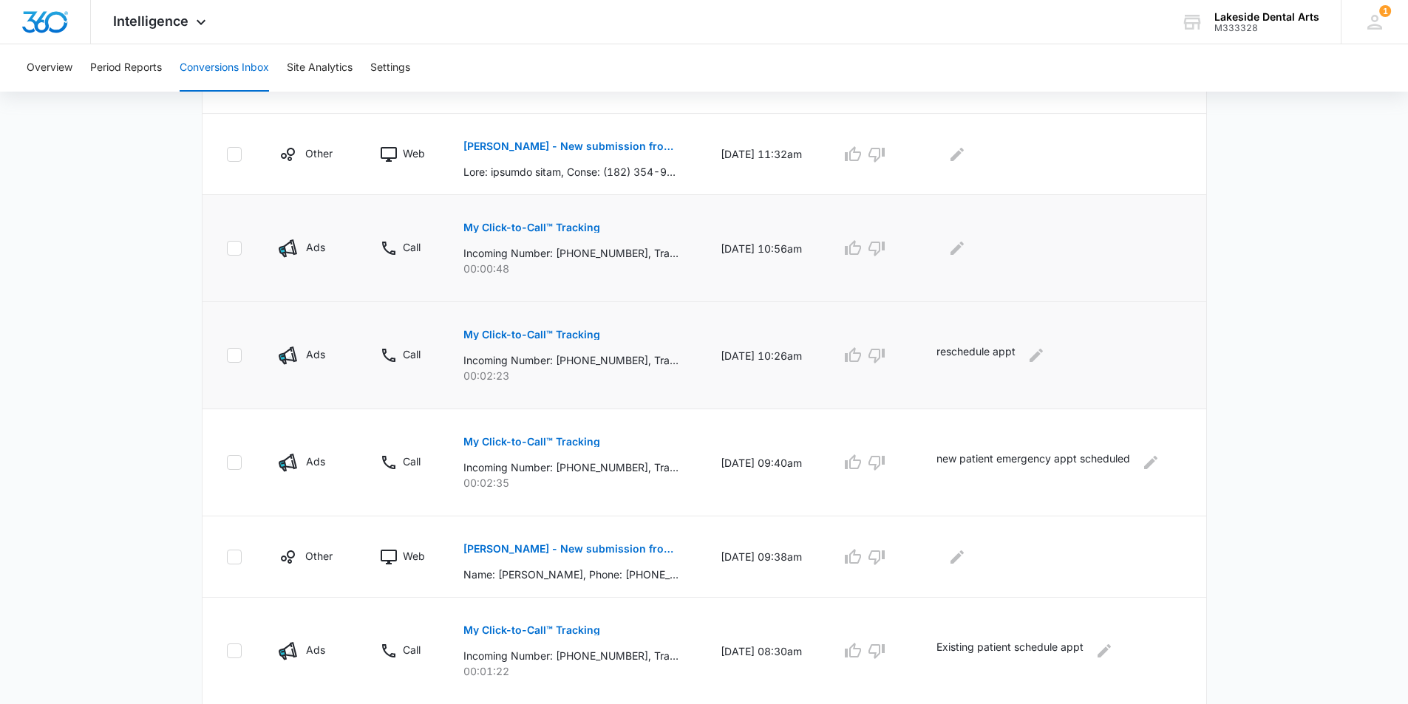
click at [512, 226] on p "My Click-to-Call™ Tracking" at bounding box center [531, 227] width 137 height 10
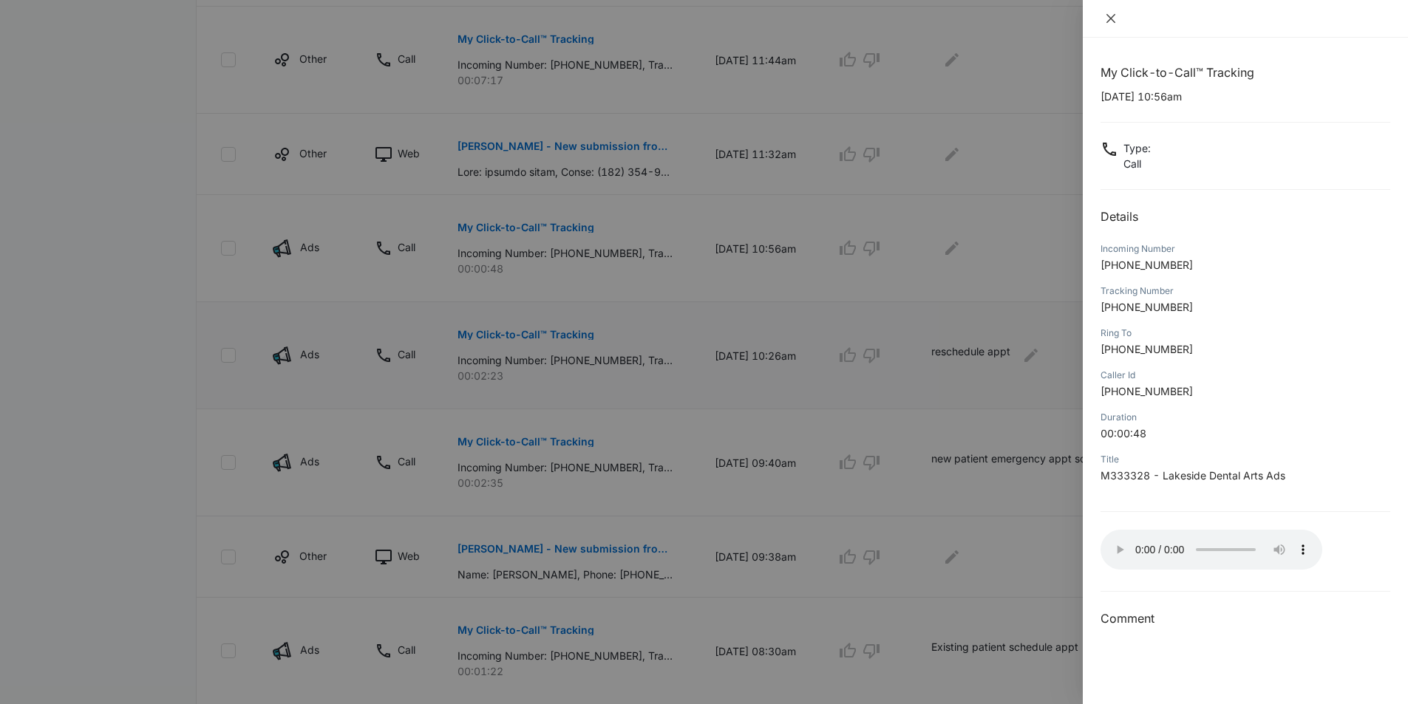
click at [1112, 15] on icon "close" at bounding box center [1111, 19] width 12 height 12
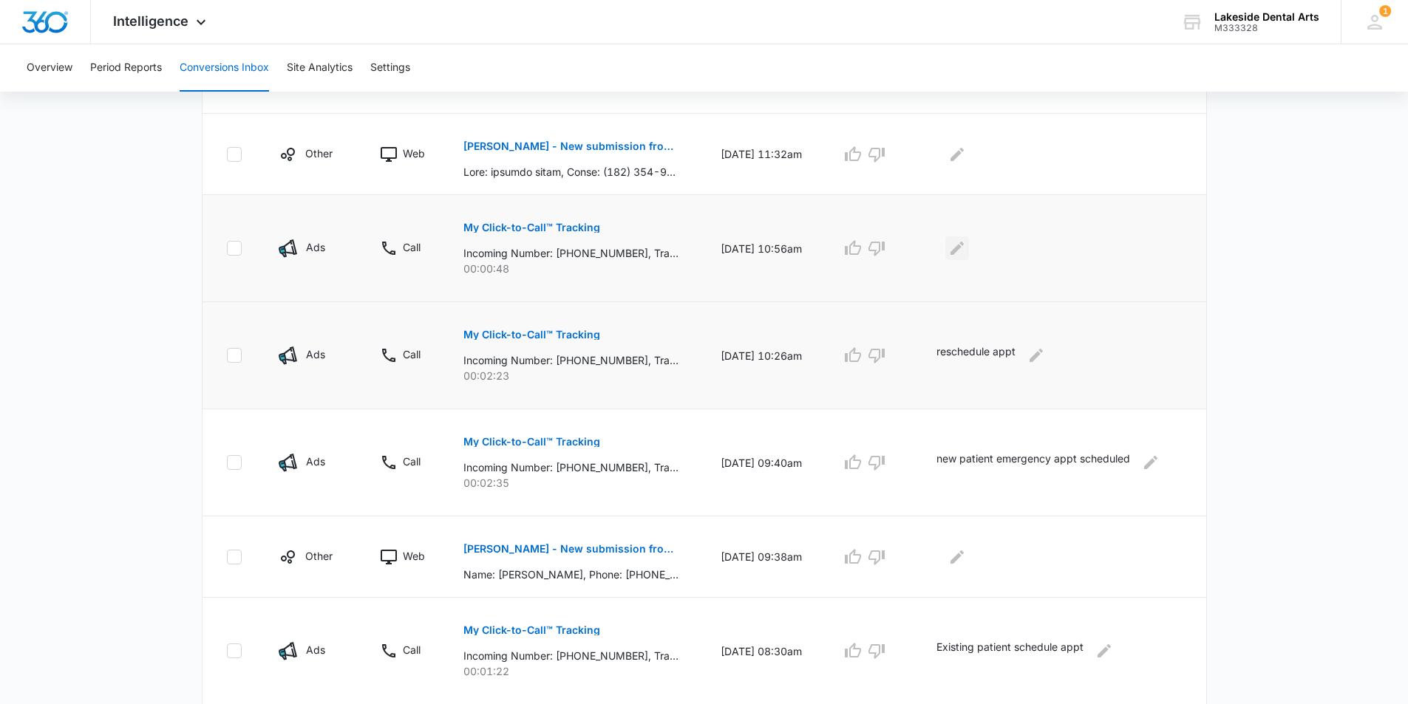
click at [964, 250] on icon "Edit Comments" at bounding box center [956, 248] width 13 height 13
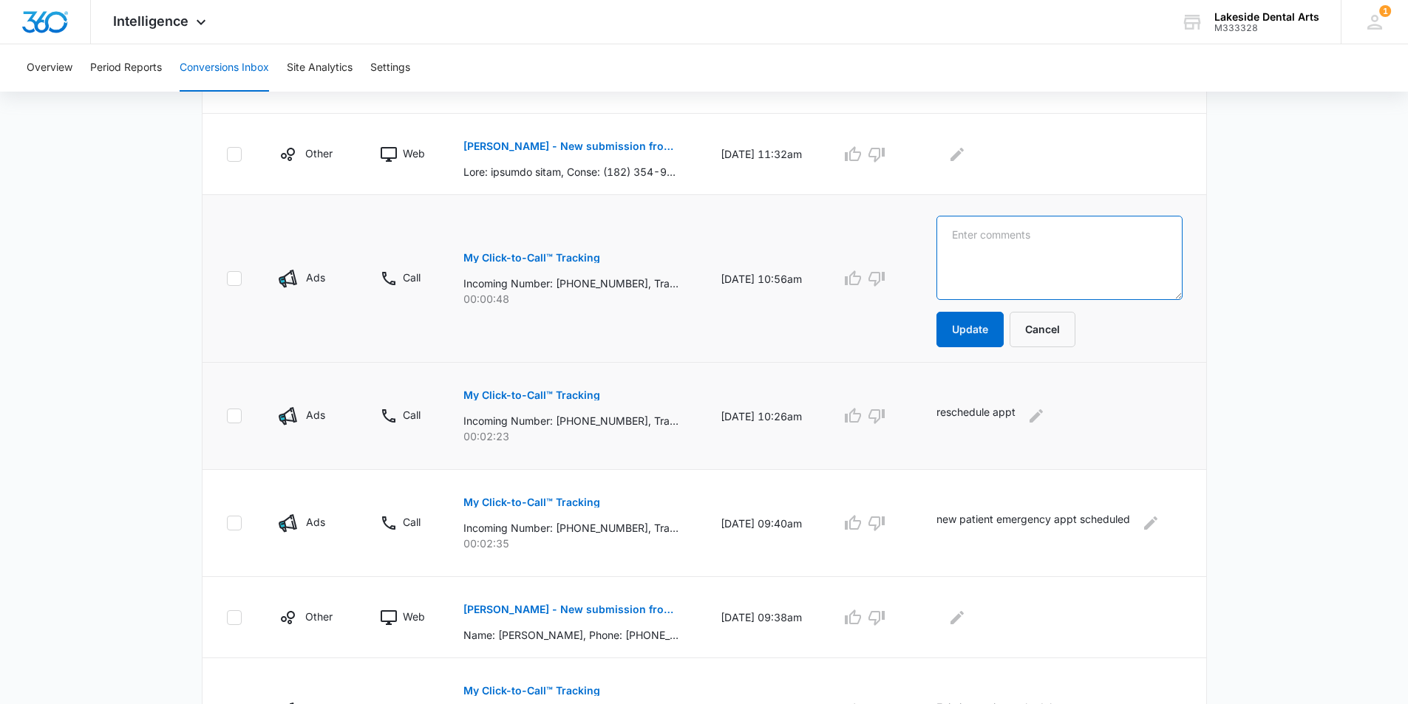
click at [1017, 235] on textarea at bounding box center [1058, 258] width 245 height 84
type textarea "insurance inquiry"
click at [983, 328] on button "Update" at bounding box center [969, 329] width 67 height 35
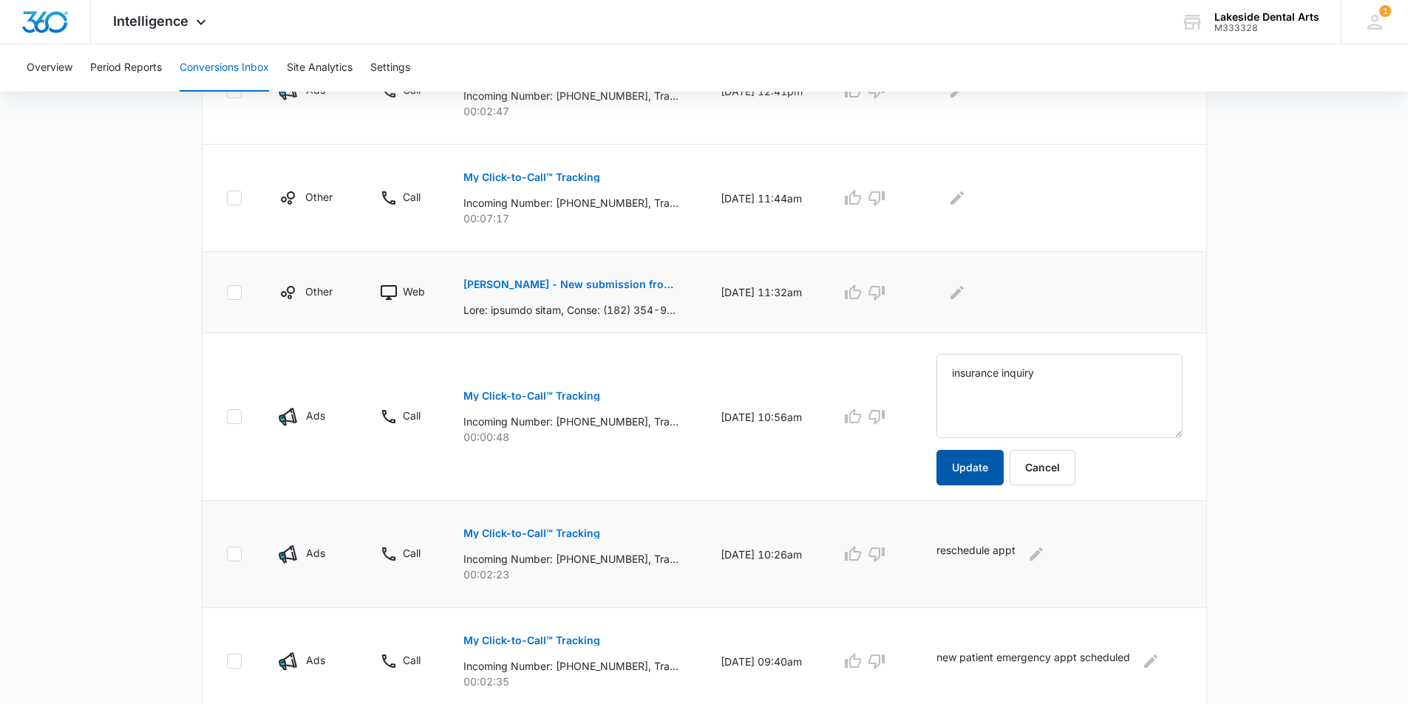
scroll to position [418, 0]
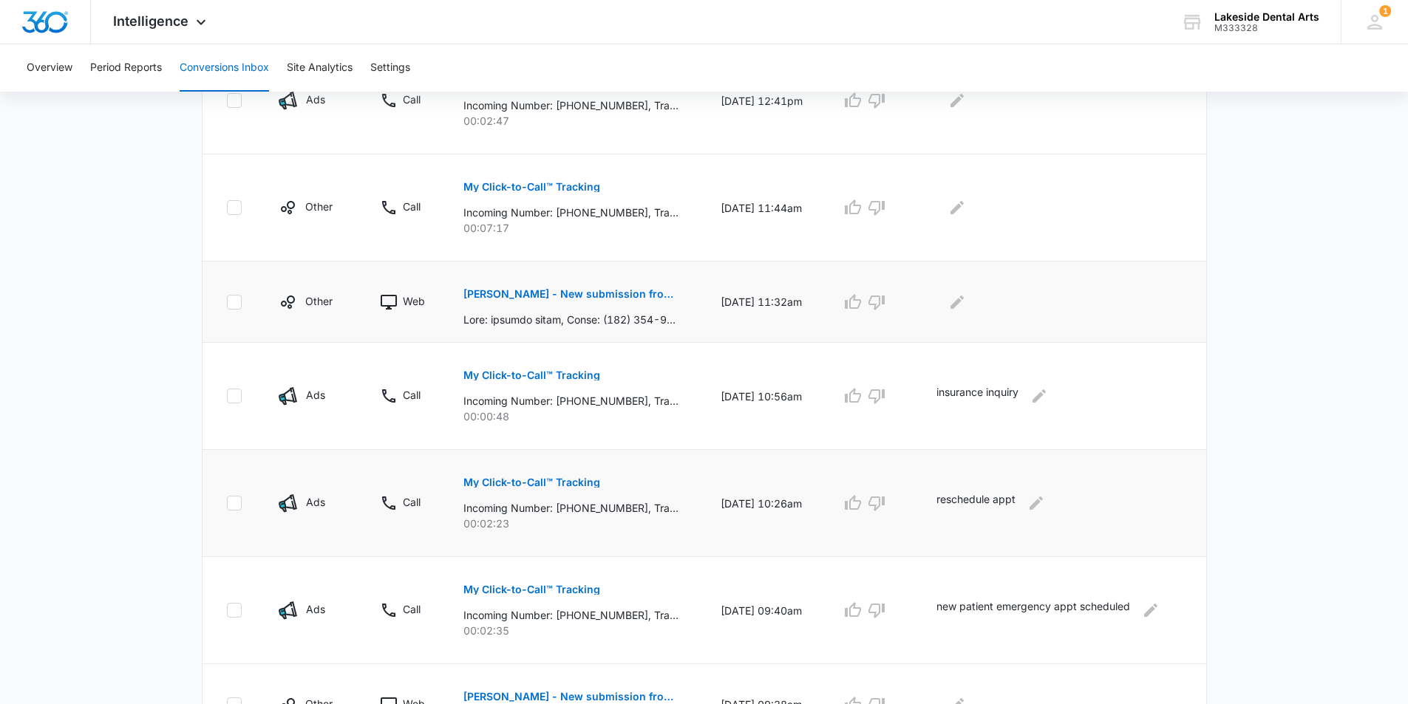
click at [615, 293] on p "[PERSON_NAME] - New submission from Contact Us Form" at bounding box center [570, 294] width 215 height 10
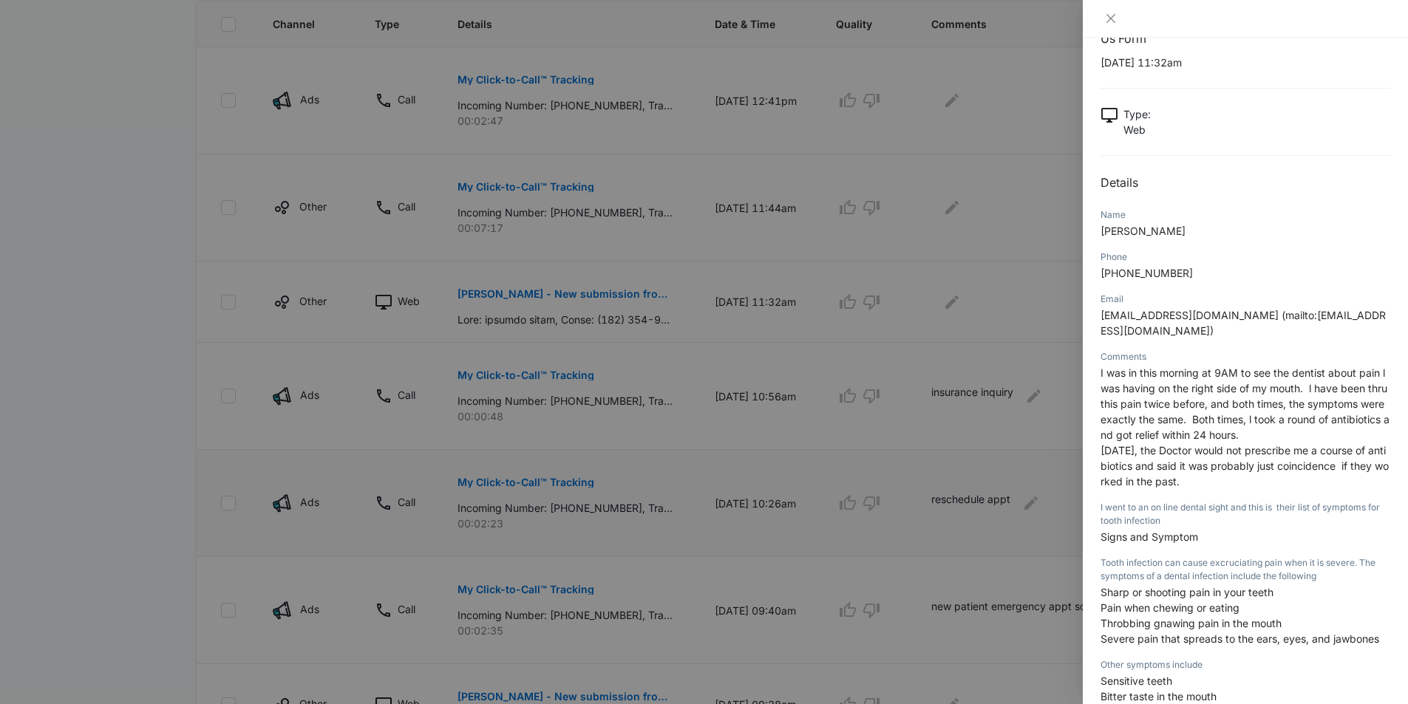
scroll to position [0, 0]
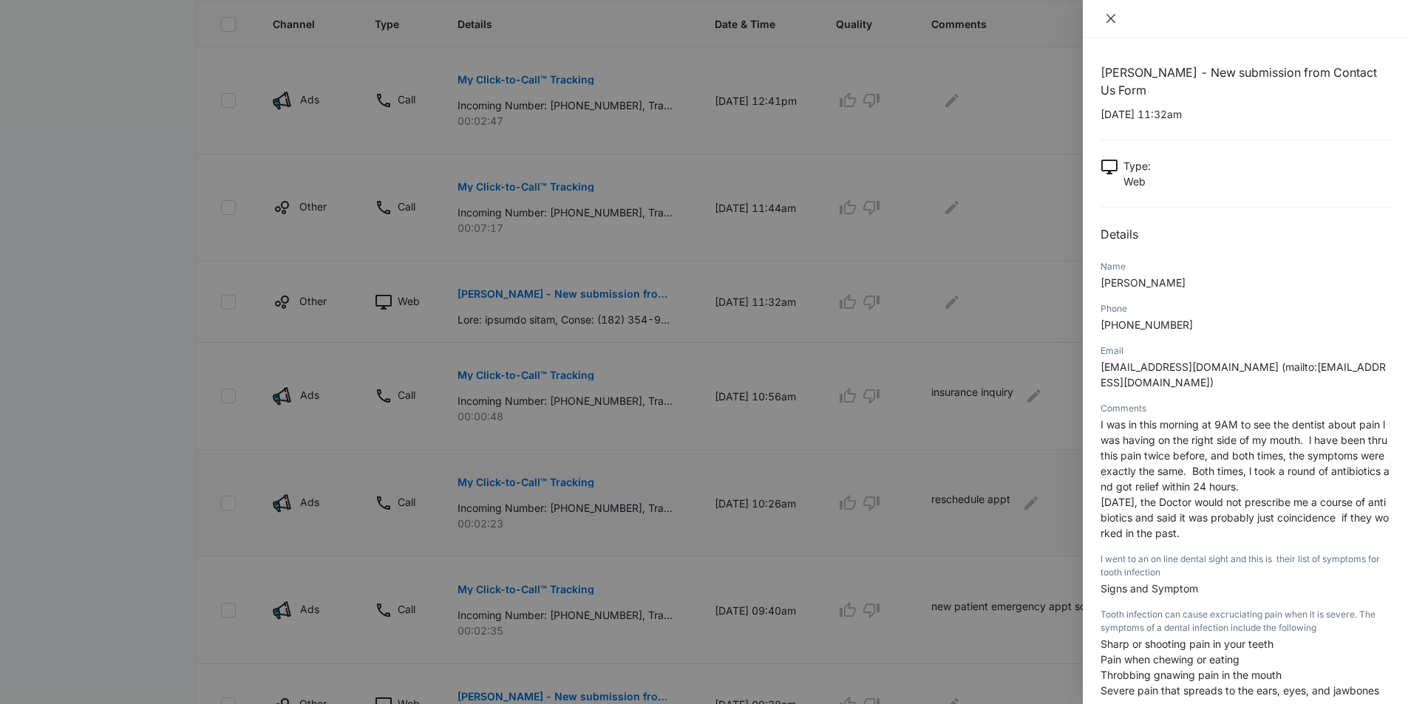
click at [1111, 19] on icon "close" at bounding box center [1110, 18] width 9 height 9
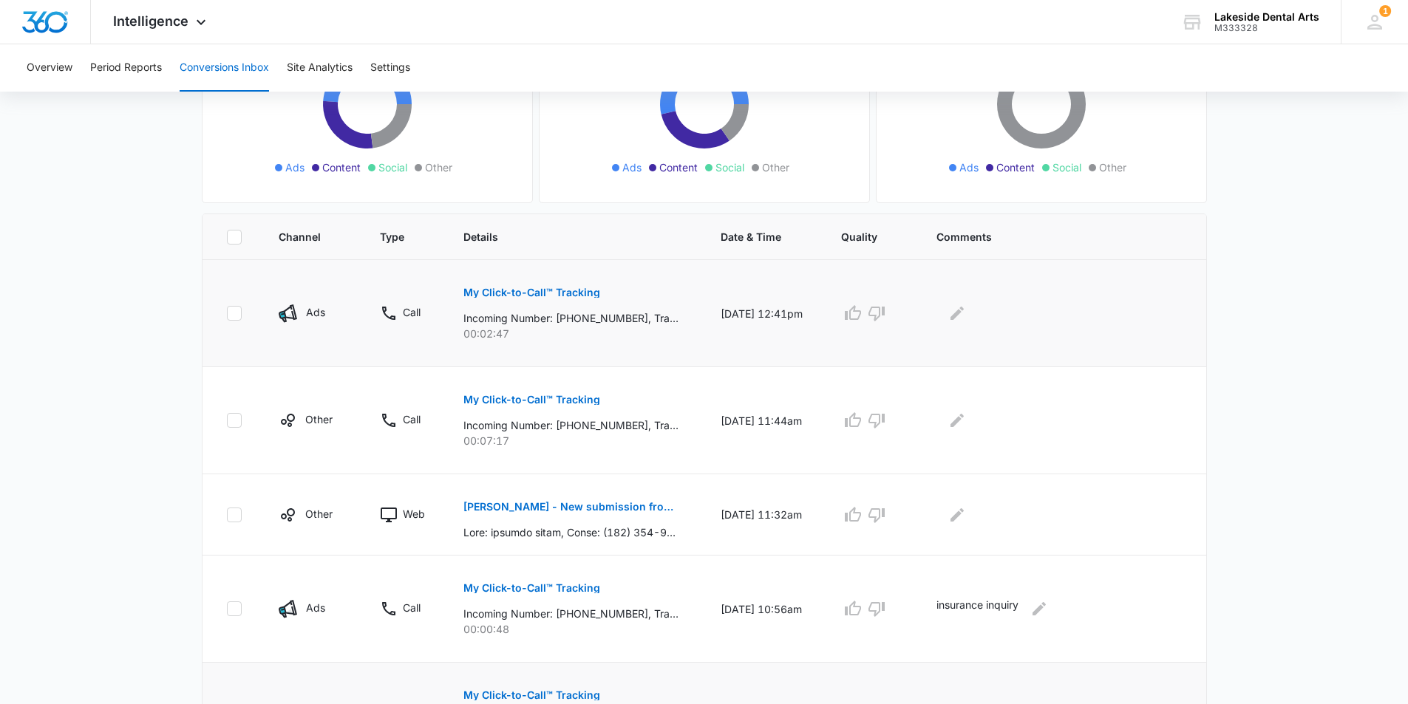
scroll to position [197, 0]
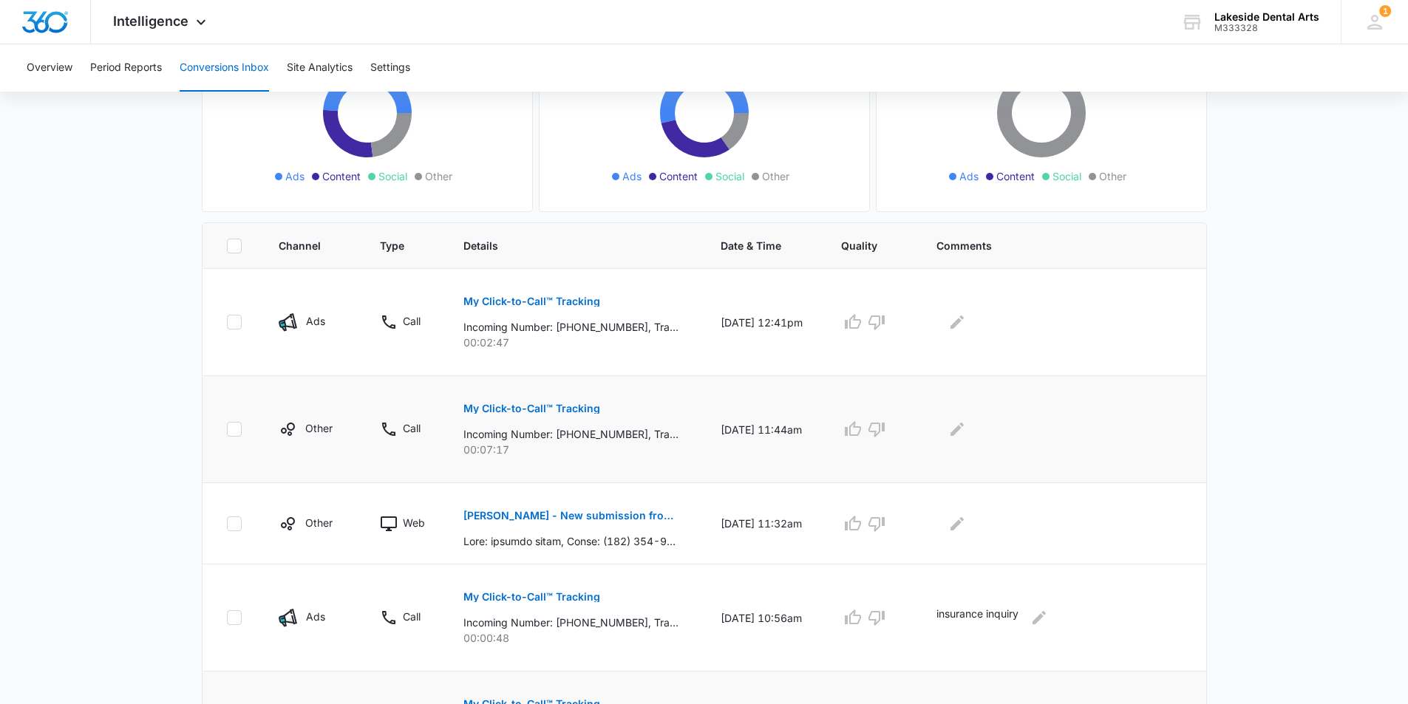
click at [544, 405] on p "My Click-to-Call™ Tracking" at bounding box center [531, 409] width 137 height 10
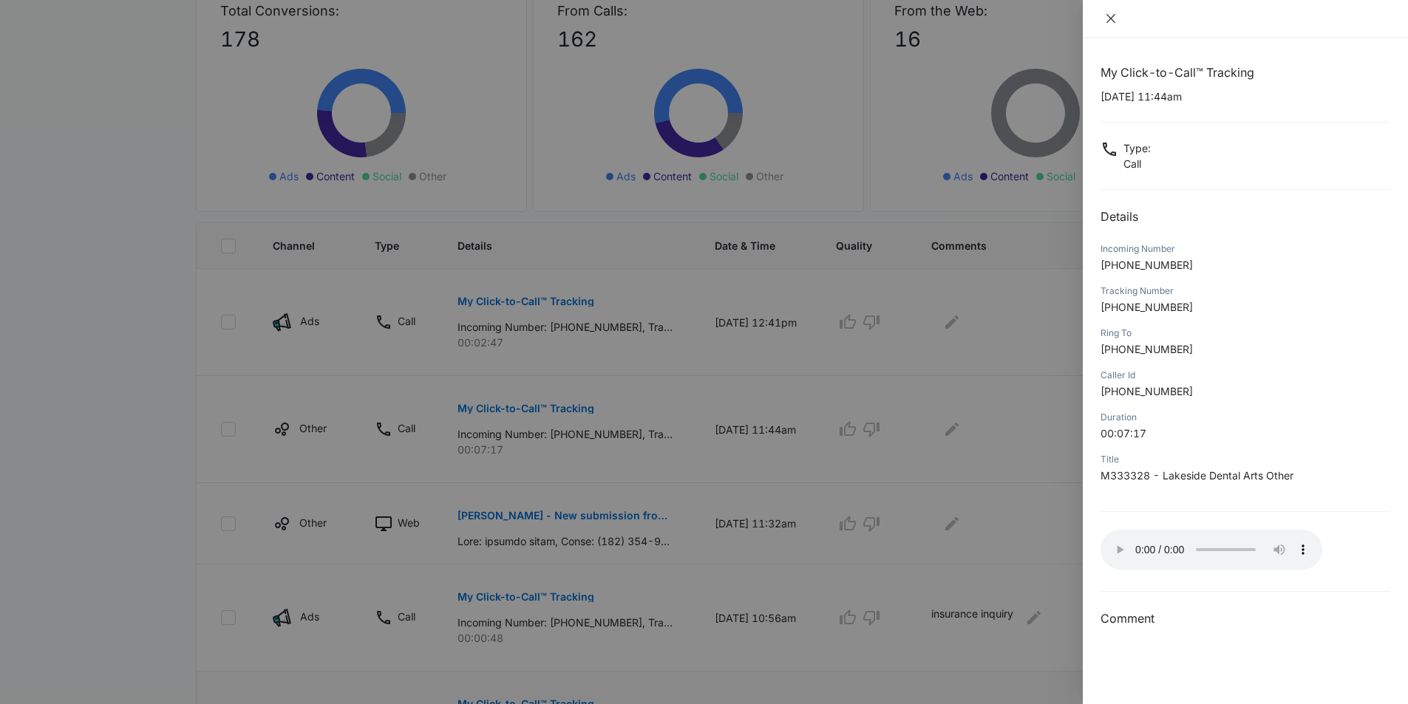
click at [1106, 19] on icon "close" at bounding box center [1111, 19] width 12 height 12
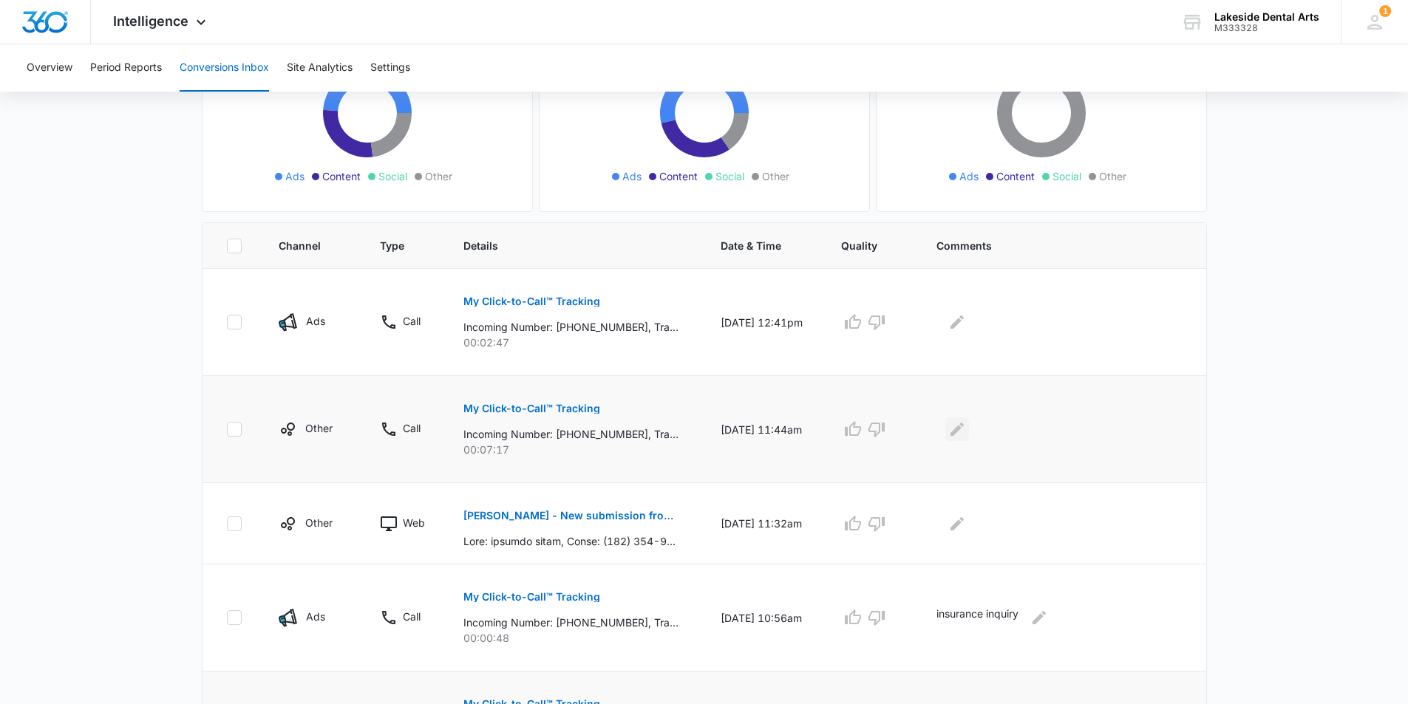
click at [960, 429] on icon "Edit Comments" at bounding box center [957, 430] width 18 height 18
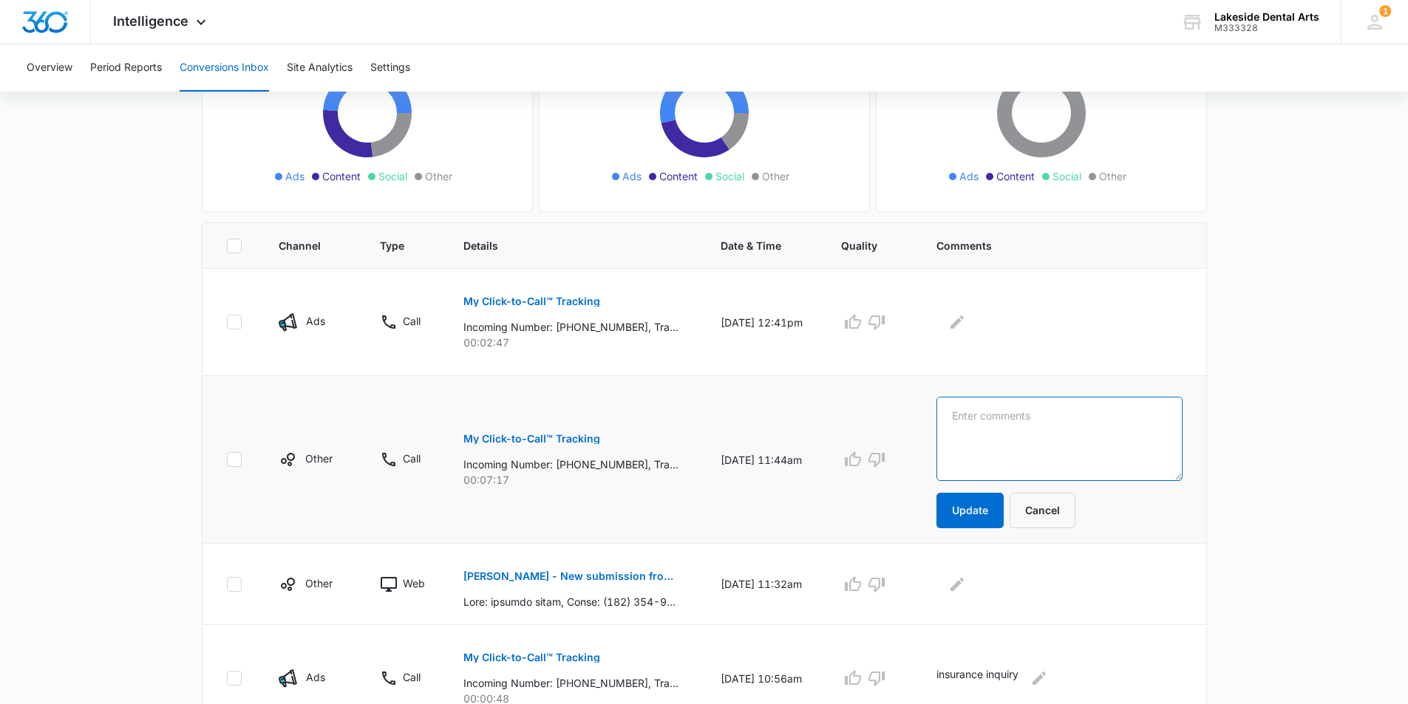
click at [998, 413] on textarea at bounding box center [1058, 439] width 245 height 84
type textarea "New patient emergency appt scheduled"
click at [966, 508] on button "Update" at bounding box center [969, 510] width 67 height 35
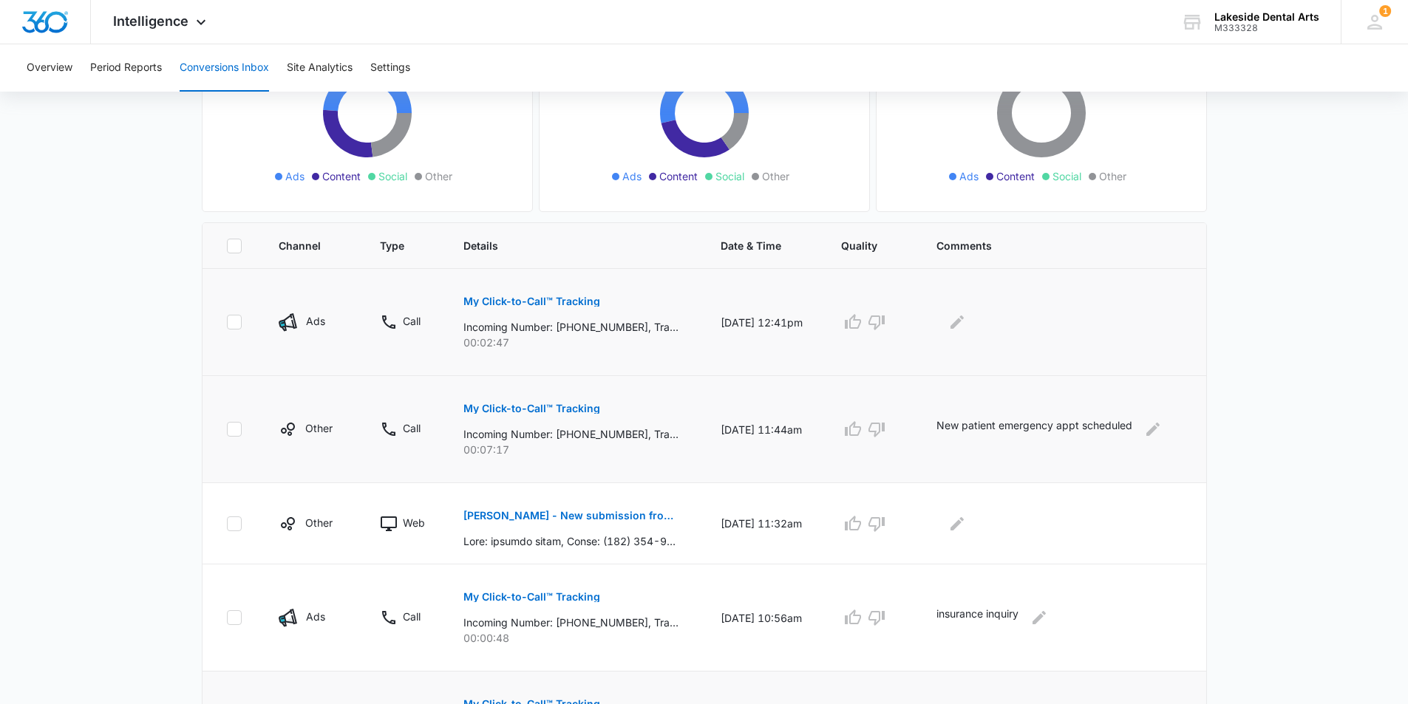
click at [567, 296] on p "My Click-to-Call™ Tracking" at bounding box center [531, 301] width 137 height 10
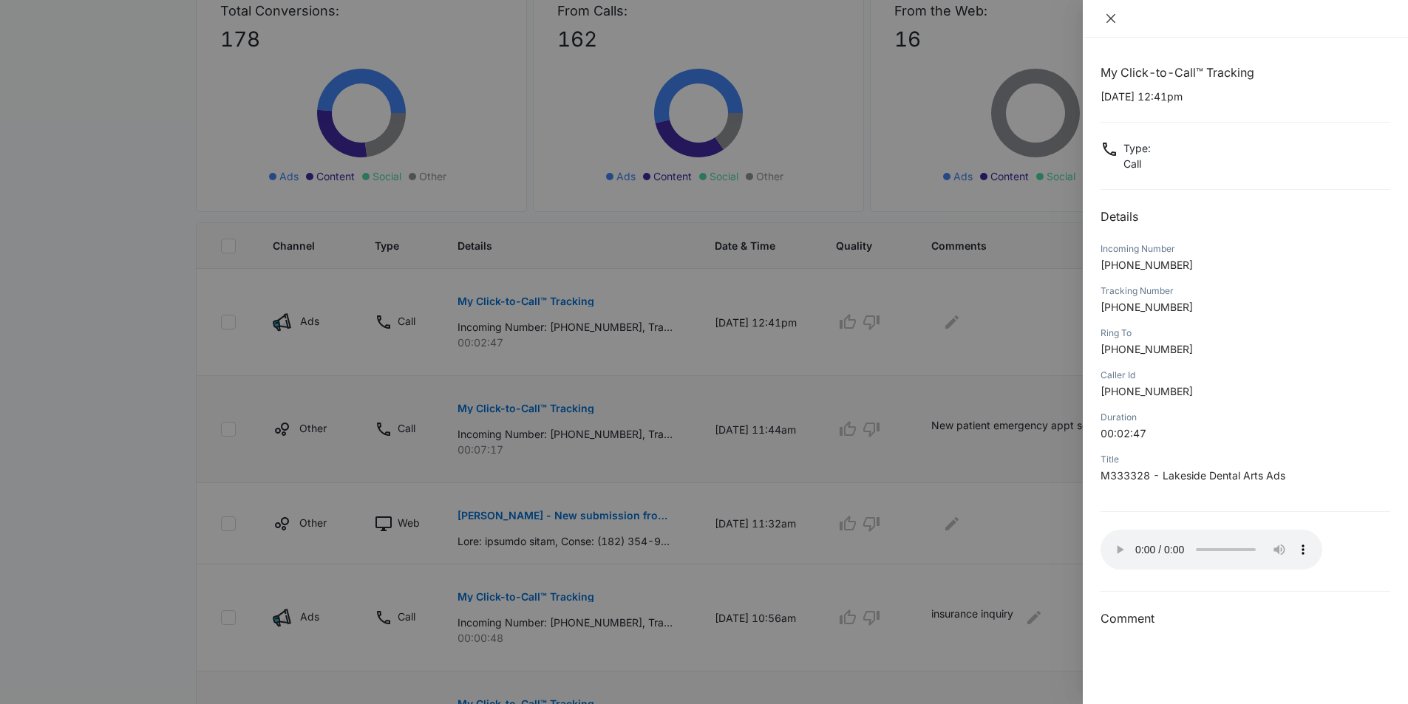
click at [1117, 17] on button "Close" at bounding box center [1110, 18] width 21 height 13
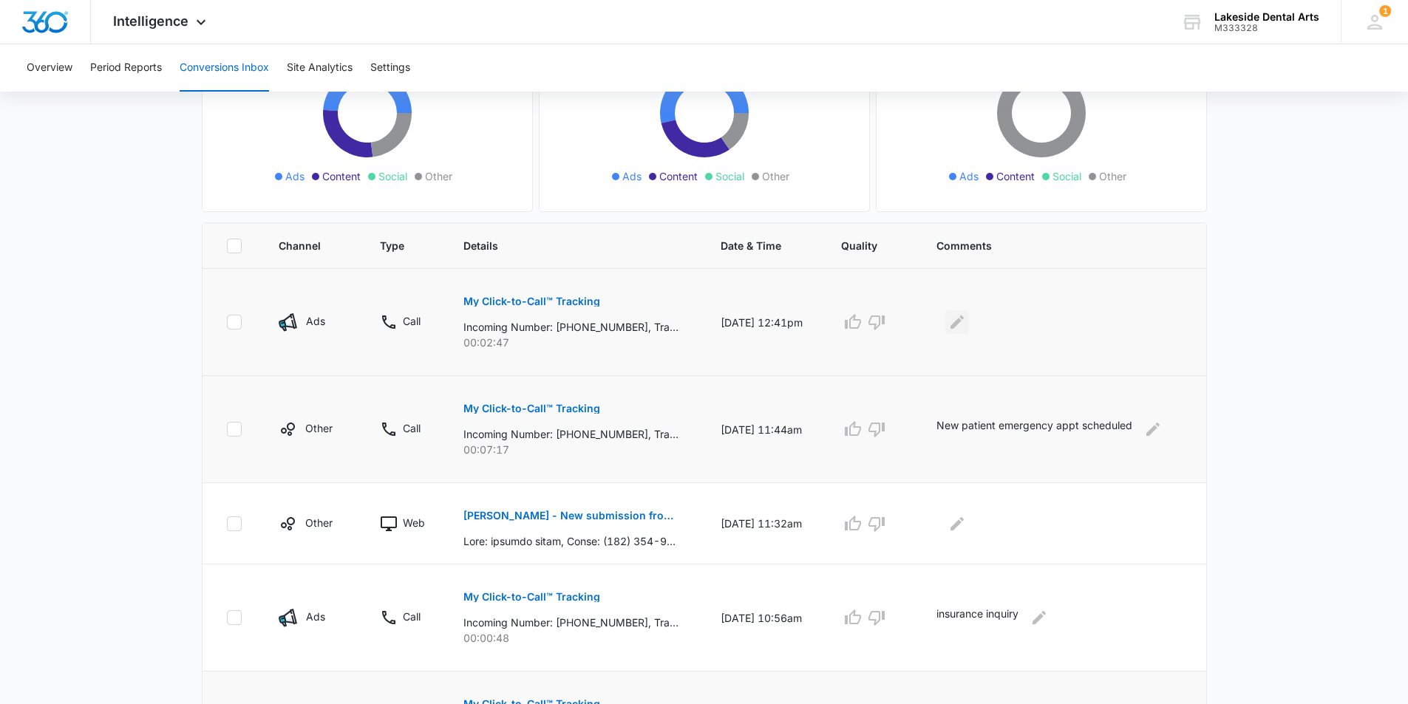
click at [963, 321] on icon "Edit Comments" at bounding box center [956, 322] width 13 height 13
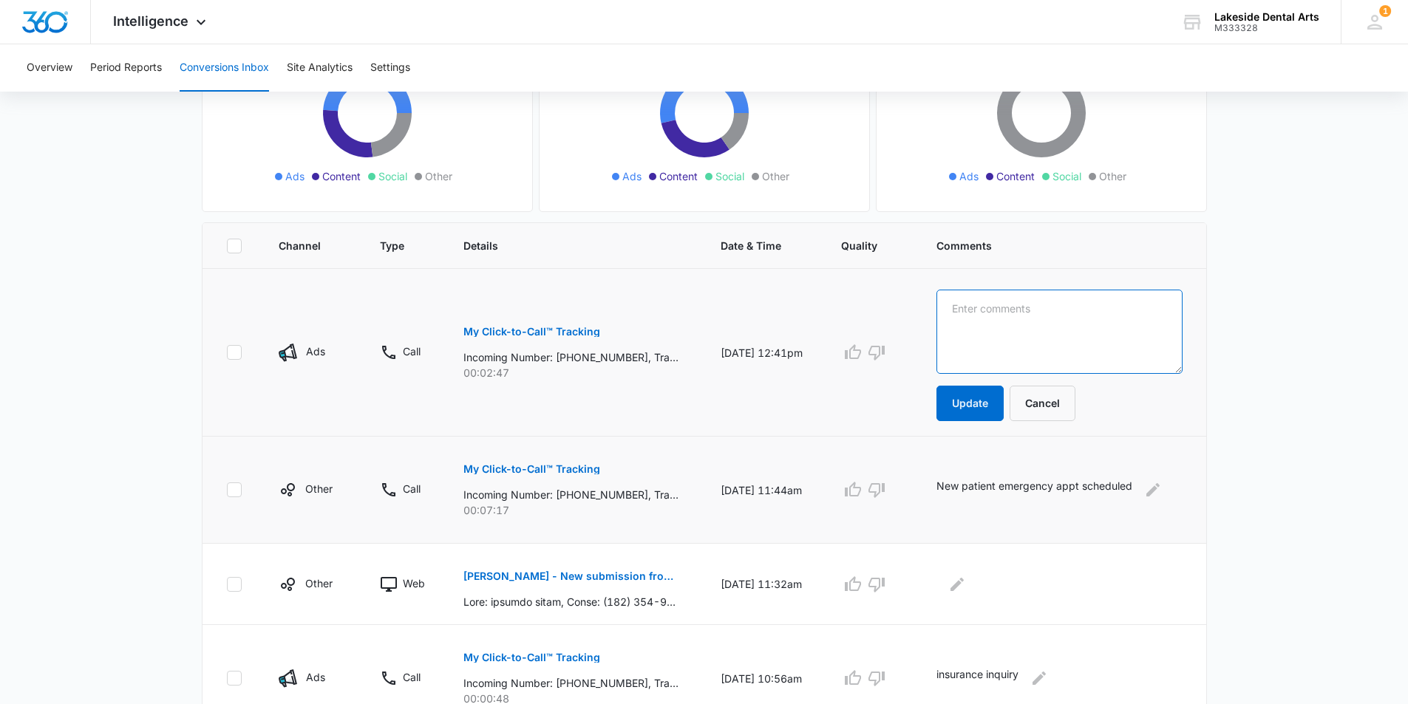
click at [992, 310] on textarea at bounding box center [1058, 332] width 245 height 84
type textarea "reschedule appt"
click at [960, 406] on button "Update" at bounding box center [969, 403] width 67 height 35
